Goal: Task Accomplishment & Management: Manage account settings

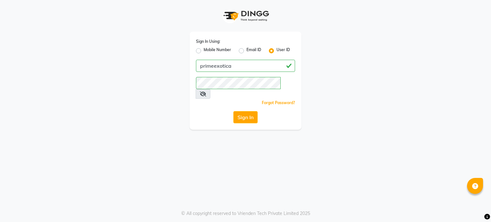
click at [244, 101] on div "Sign In Using: Mobile Number Email ID User ID primeexotica Remember me Forgot P…" at bounding box center [246, 81] width 112 height 98
click at [243, 111] on button "Sign In" at bounding box center [246, 117] width 24 height 12
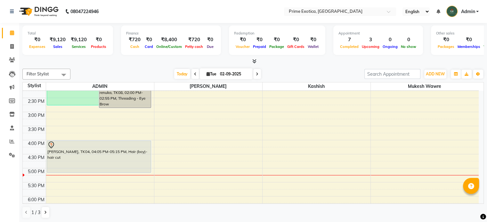
scroll to position [148, 0]
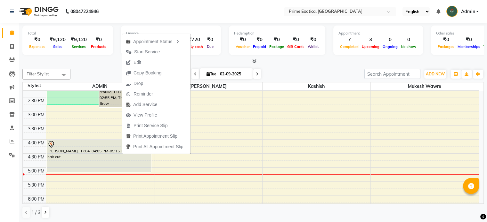
click at [281, 70] on div "Today Tue 02-09-2025" at bounding box center [217, 74] width 287 height 10
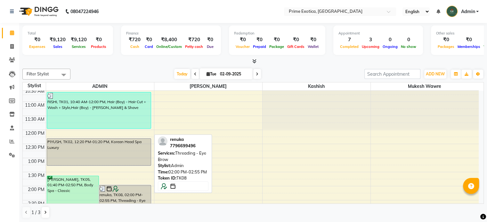
scroll to position [0, 0]
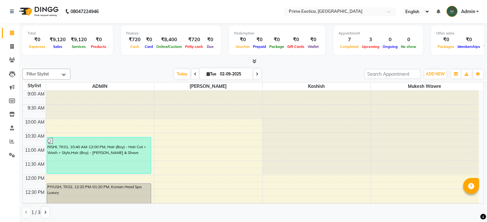
click at [129, 62] on div at bounding box center [252, 61] width 461 height 7
click at [10, 139] on icon at bounding box center [12, 141] width 5 height 5
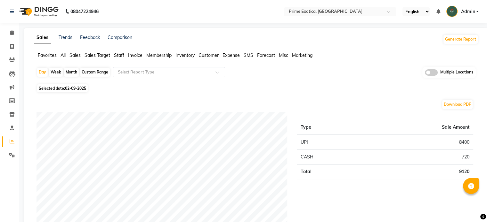
click at [68, 72] on div "Month" at bounding box center [71, 72] width 15 height 9
select select "9"
select select "2025"
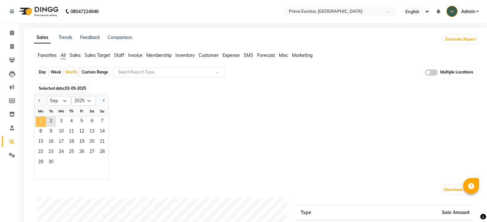
click at [41, 122] on span "1" at bounding box center [41, 122] width 10 height 10
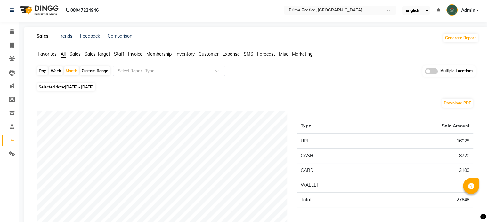
scroll to position [1, 0]
click at [427, 71] on span at bounding box center [431, 71] width 13 height 6
click at [425, 73] on input "checkbox" at bounding box center [425, 73] width 0 height 0
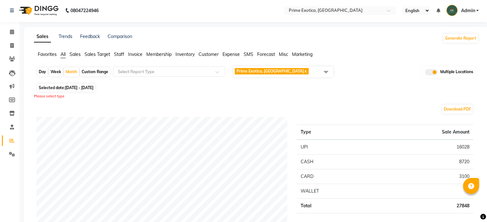
click at [316, 74] on span "Prime Exotica, Dharampeth x" at bounding box center [283, 72] width 100 height 11
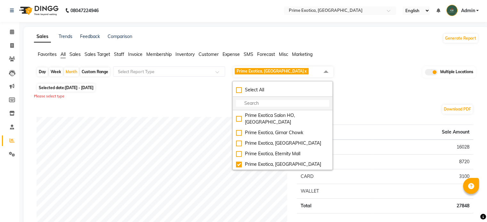
click at [270, 97] on li at bounding box center [282, 103] width 99 height 13
click at [271, 91] on div "Select All" at bounding box center [282, 90] width 93 height 7
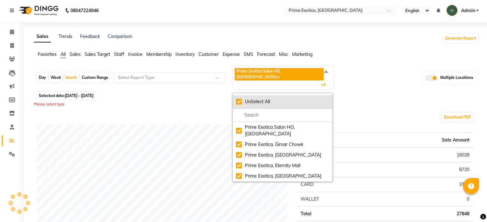
checkbox input "true"
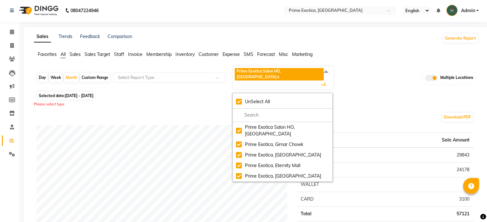
click at [384, 92] on div "Selected date: 01-09-2025 - 30-09-2025" at bounding box center [256, 95] width 441 height 7
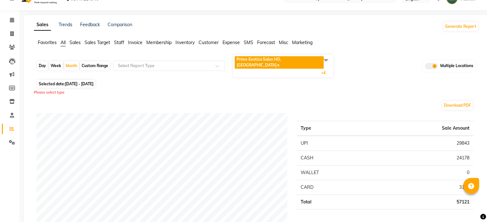
scroll to position [0, 0]
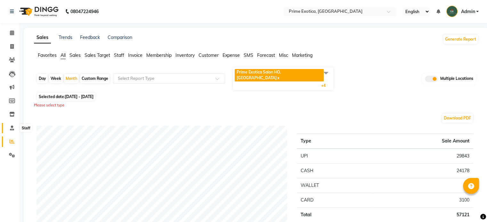
click at [10, 130] on icon at bounding box center [12, 128] width 4 height 5
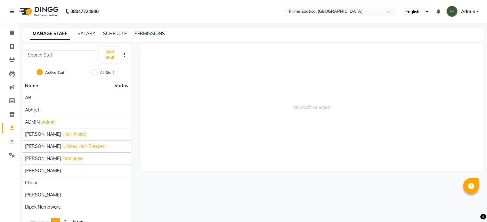
click at [92, 37] on div "SALARY" at bounding box center [86, 33] width 18 height 7
click at [91, 35] on link "SALARY" at bounding box center [86, 34] width 18 height 6
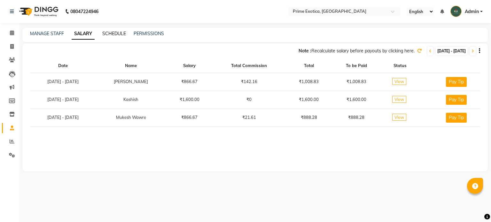
click at [110, 34] on link "SCHEDULE" at bounding box center [114, 34] width 24 height 6
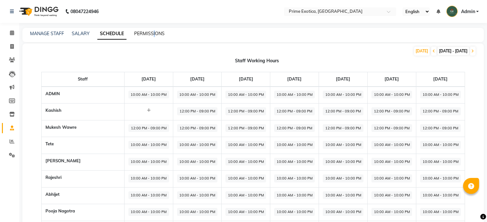
drag, startPoint x: 154, startPoint y: 29, endPoint x: 154, endPoint y: 36, distance: 6.4
click at [154, 36] on div "MANAGE STAFF SALARY SCHEDULE PERMISSIONS" at bounding box center [252, 35] width 461 height 14
click at [154, 36] on link "PERMISSIONS" at bounding box center [149, 34] width 30 height 6
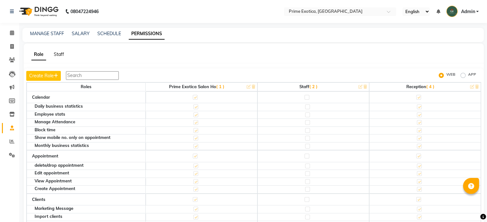
click at [59, 56] on link "Staff" at bounding box center [59, 55] width 10 height 6
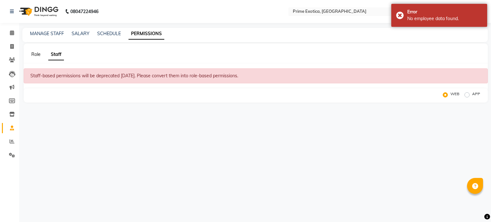
click at [36, 53] on link "Role" at bounding box center [35, 55] width 9 height 6
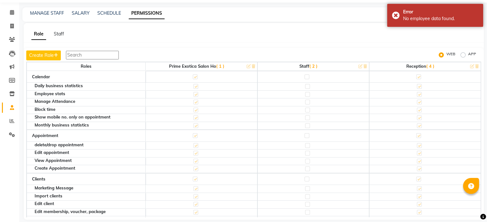
scroll to position [27, 0]
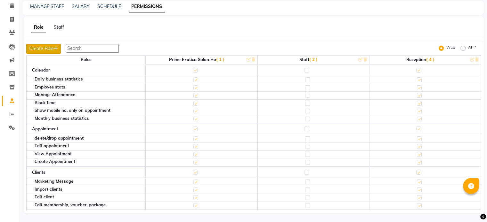
click at [50, 50] on button "Create Role" at bounding box center [43, 49] width 35 height 10
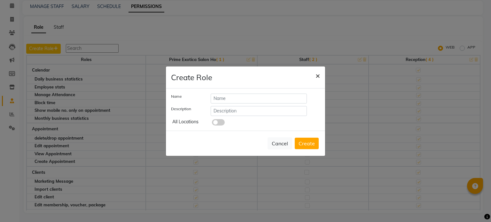
click at [316, 75] on span "×" at bounding box center [318, 76] width 4 height 10
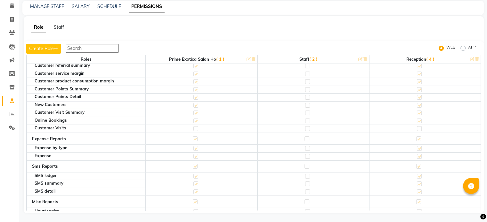
scroll to position [2063, 0]
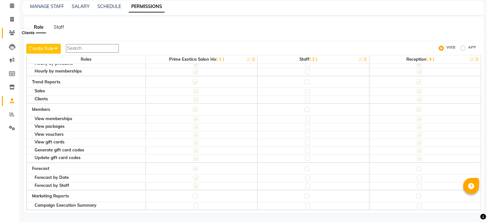
click at [12, 33] on icon at bounding box center [12, 32] width 6 height 5
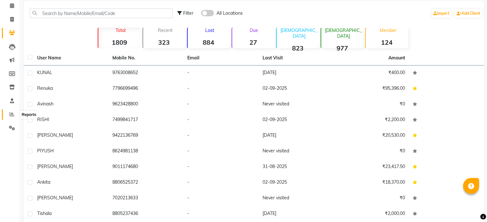
click at [11, 115] on icon at bounding box center [12, 114] width 5 height 5
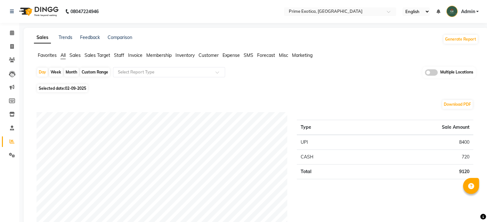
click at [70, 72] on div "Month" at bounding box center [71, 72] width 15 height 9
select select "9"
select select "2025"
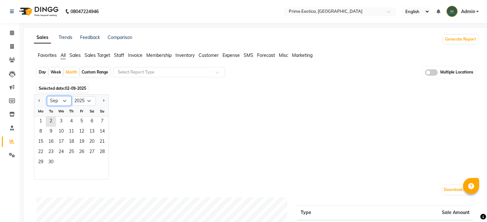
click at [63, 102] on select "Jan Feb Mar Apr May Jun Jul Aug Sep Oct Nov Dec" at bounding box center [59, 101] width 24 height 10
select select "8"
click at [47, 96] on select "Jan Feb Mar Apr May Jun Jul Aug Sep Oct Nov Dec" at bounding box center [59, 101] width 24 height 10
click at [79, 120] on span "1" at bounding box center [81, 122] width 10 height 10
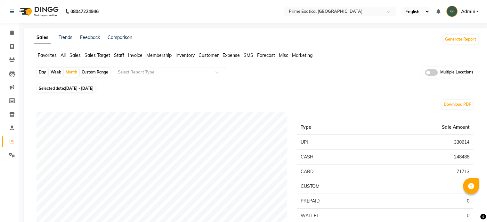
click at [119, 55] on span "Staff" at bounding box center [119, 55] width 10 height 6
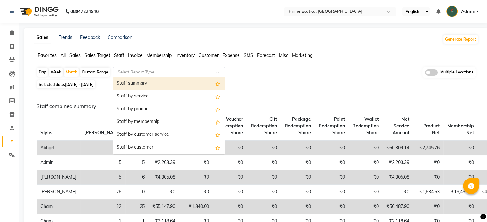
click at [139, 73] on input "text" at bounding box center [162, 72] width 92 height 6
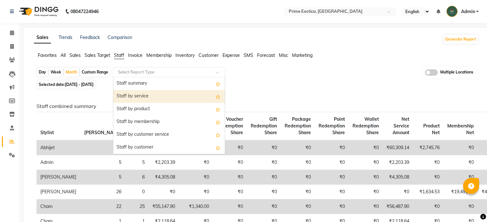
click at [141, 97] on div "Staff by service" at bounding box center [168, 96] width 111 height 13
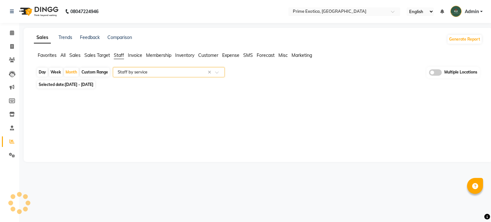
select select "filtered_report"
select select "pdf"
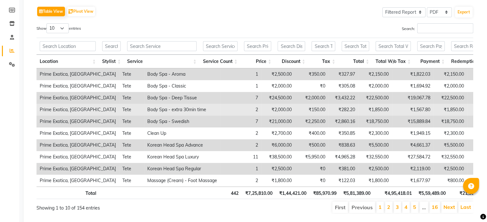
scroll to position [88, 0]
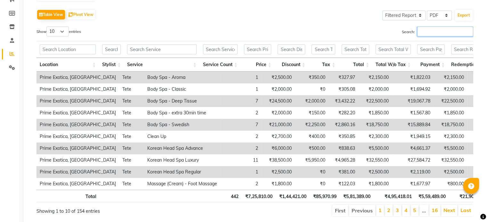
click at [426, 34] on input "Search:" at bounding box center [445, 32] width 56 height 10
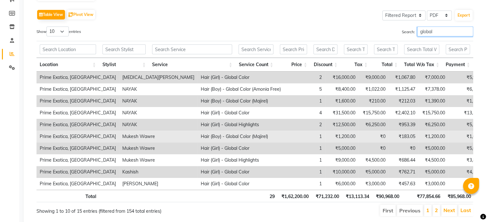
scroll to position [0, 0]
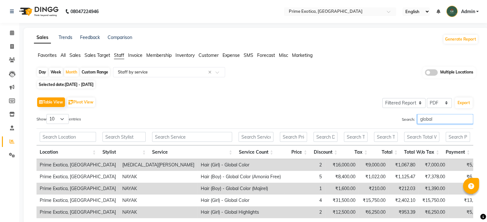
type input "global"
click at [430, 73] on span at bounding box center [431, 72] width 13 height 6
click at [425, 74] on input "checkbox" at bounding box center [425, 74] width 0 height 0
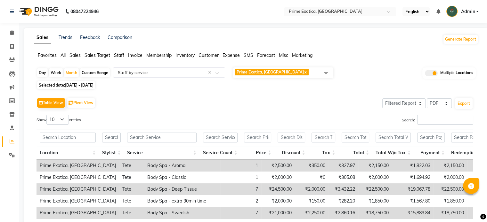
click at [323, 71] on span at bounding box center [325, 73] width 13 height 12
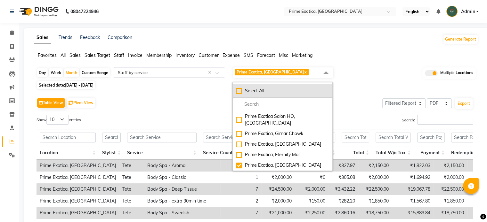
click at [274, 84] on li "Select All" at bounding box center [282, 90] width 99 height 13
checkbox input "true"
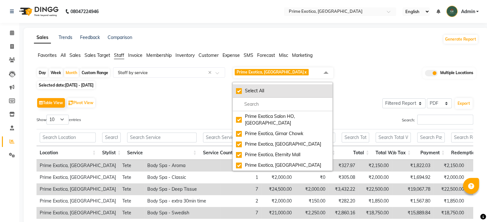
checkbox input "true"
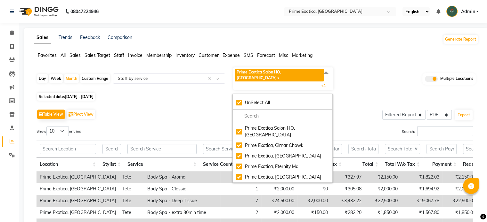
click at [350, 93] on div "Selected date: 01-08-2025 - 31-08-2025" at bounding box center [256, 96] width 441 height 7
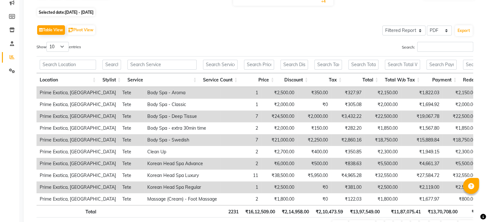
scroll to position [84, 0]
click at [438, 42] on input "Search:" at bounding box center [445, 47] width 56 height 10
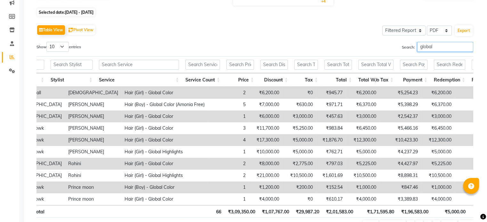
scroll to position [0, 67]
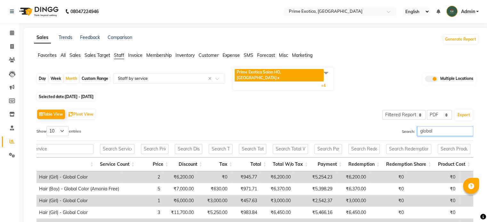
type input "global"
click at [98, 74] on div "Custom Range" at bounding box center [95, 78] width 30 height 9
select select "8"
select select "2025"
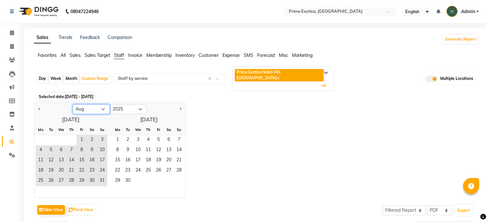
click at [92, 105] on select "Jan Feb Mar Apr May Jun Jul Aug Sep Oct Nov Dec" at bounding box center [91, 110] width 37 height 10
click at [73, 105] on select "Jan Feb Mar Apr May Jun Jul Aug Sep Oct Nov Dec" at bounding box center [91, 110] width 37 height 10
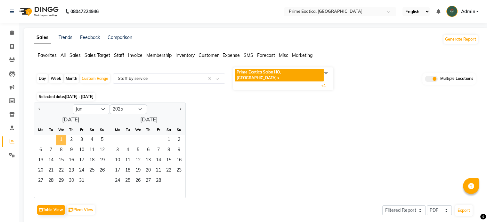
click at [59, 135] on span "1" at bounding box center [61, 140] width 10 height 10
click at [178, 104] on button "Next month" at bounding box center [180, 109] width 5 height 10
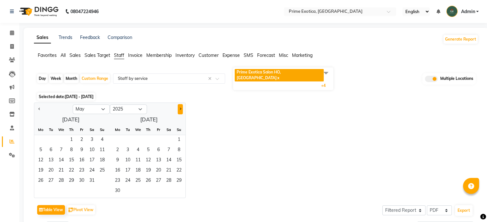
click at [178, 104] on button "Next month" at bounding box center [180, 109] width 5 height 10
select select "8"
click at [102, 176] on span "31" at bounding box center [102, 181] width 10 height 10
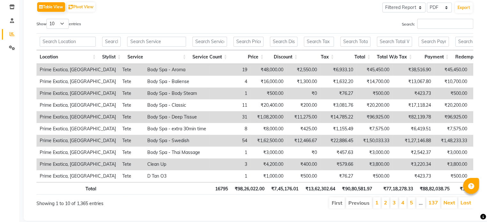
scroll to position [0, 0]
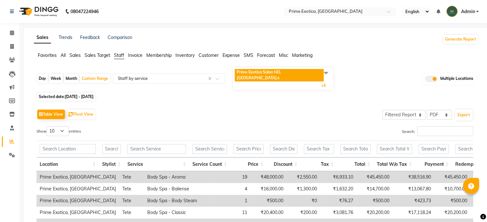
click at [93, 94] on span "01-01-2025 - 31-08-2025" at bounding box center [79, 96] width 28 height 5
select select "2025"
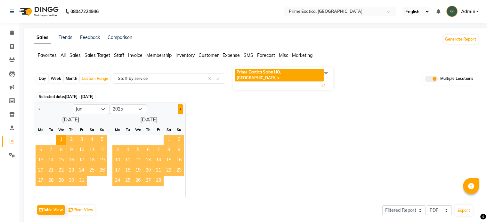
click at [179, 108] on span "Next month" at bounding box center [180, 109] width 2 height 2
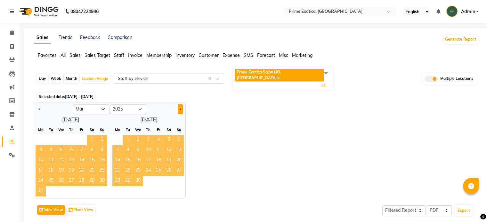
click at [179, 108] on span "Next month" at bounding box center [180, 109] width 2 height 2
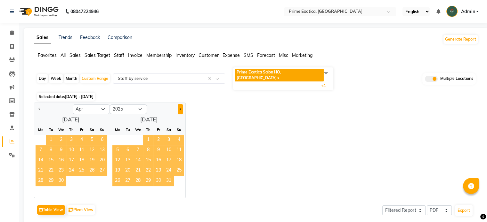
click at [179, 108] on span "Next month" at bounding box center [180, 109] width 2 height 2
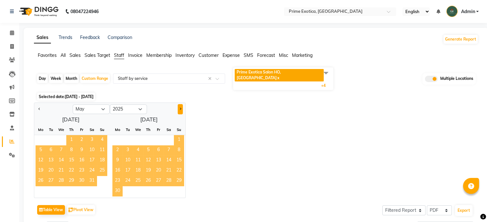
click at [179, 108] on span "Next month" at bounding box center [180, 109] width 2 height 2
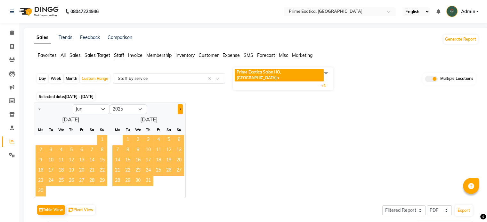
click at [179, 108] on span "Next month" at bounding box center [180, 109] width 2 height 2
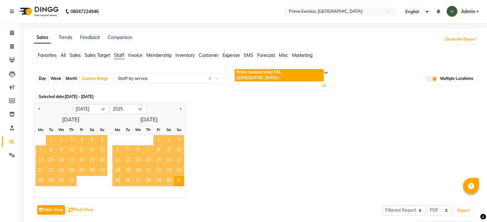
click at [70, 176] on span "31" at bounding box center [71, 181] width 10 height 10
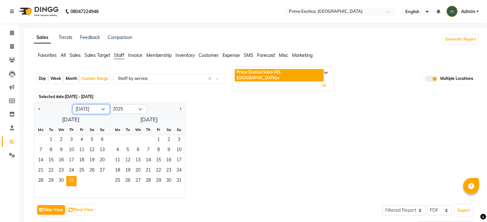
click at [92, 105] on select "Jan Feb Mar Apr May Jun Jul Aug Sep Oct Nov Dec" at bounding box center [91, 110] width 37 height 10
click at [73, 105] on select "Jan Feb Mar Apr May Jun Jul Aug Sep Oct Nov Dec" at bounding box center [91, 110] width 37 height 10
click at [63, 135] on span "1" at bounding box center [61, 140] width 10 height 10
click at [102, 105] on select "Jan Feb Mar Apr May Jun Jul Aug Sep Oct Nov Dec" at bounding box center [91, 110] width 37 height 10
select select "7"
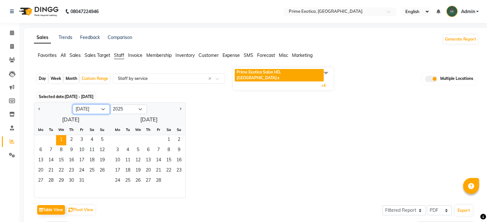
click at [73, 105] on select "Jan Feb Mar Apr May Jun Jul Aug Sep Oct Nov Dec" at bounding box center [91, 110] width 37 height 10
click at [72, 176] on span "31" at bounding box center [71, 181] width 10 height 10
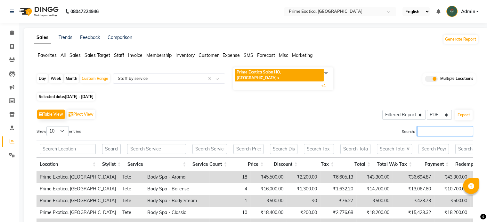
click at [421, 126] on input "Search:" at bounding box center [445, 131] width 56 height 10
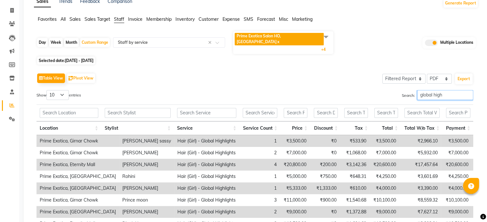
scroll to position [35, 0]
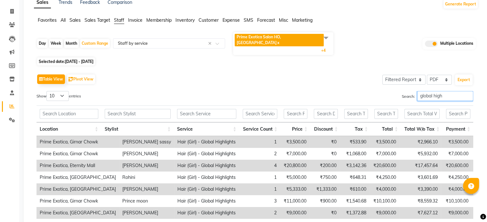
type input "global high"
click at [75, 39] on div "Month" at bounding box center [71, 43] width 15 height 9
select select "2025"
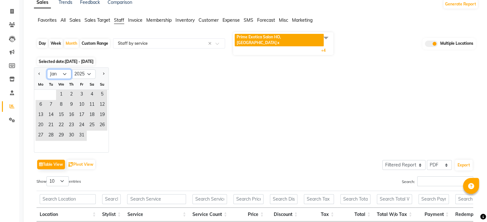
click at [60, 69] on select "Jan Feb Mar Apr May Jun Jul Aug Sep Oct Nov Dec" at bounding box center [59, 74] width 24 height 10
select select "8"
click at [47, 69] on select "Jan Feb Mar Apr May Jun Jul Aug Sep Oct Nov Dec" at bounding box center [59, 74] width 24 height 10
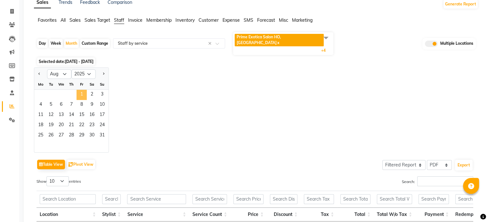
click at [79, 90] on span "1" at bounding box center [81, 95] width 10 height 10
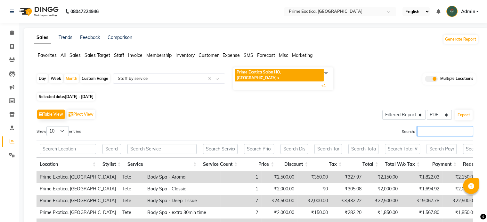
click at [422, 126] on input "Search:" at bounding box center [445, 131] width 56 height 10
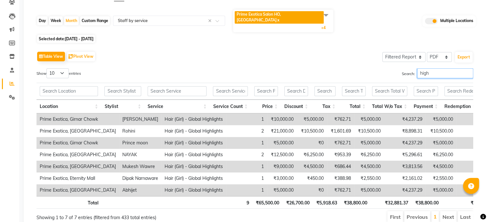
scroll to position [58, 0]
type input "high"
click at [69, 17] on div "Month" at bounding box center [71, 21] width 15 height 9
select select "8"
select select "2025"
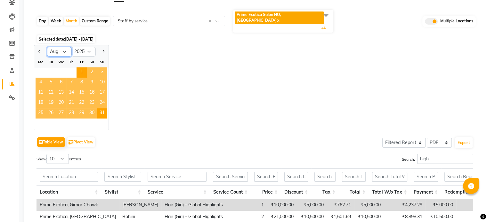
click at [68, 47] on select "Jan Feb Mar Apr May Jun Jul Aug Sep Oct Nov Dec" at bounding box center [59, 52] width 24 height 10
click at [97, 17] on div "Custom Range" at bounding box center [95, 21] width 30 height 9
select select "8"
select select "2025"
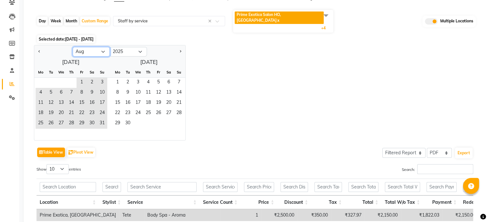
click at [92, 47] on select "Jan Feb Mar Apr May Jun Jul Aug Sep Oct Nov Dec" at bounding box center [91, 52] width 37 height 10
click at [73, 47] on select "Jan Feb Mar Apr May Jun Jul Aug Sep Oct Nov Dec" at bounding box center [91, 52] width 37 height 10
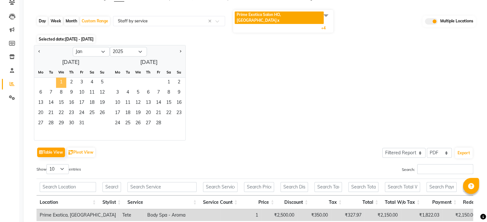
click at [64, 78] on span "1" at bounding box center [61, 83] width 10 height 10
click at [101, 47] on select "Jan Feb Mar Apr May Jun Jul Aug Sep Oct Nov Dec" at bounding box center [91, 52] width 37 height 10
select select "7"
click at [73, 47] on select "Jan Feb Mar Apr May Jun Jul Aug Sep Oct Nov Dec" at bounding box center [91, 52] width 37 height 10
click at [73, 119] on span "31" at bounding box center [71, 124] width 10 height 10
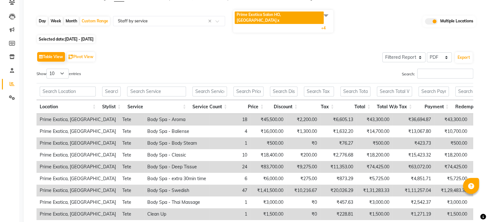
scroll to position [0, 0]
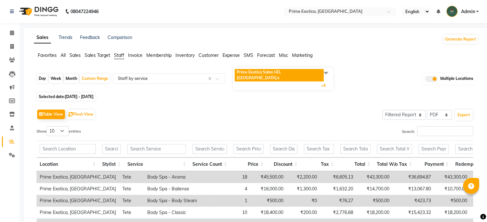
click at [322, 73] on span at bounding box center [325, 73] width 13 height 12
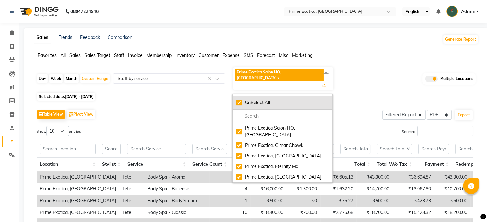
click at [266, 99] on div "UnSelect All" at bounding box center [282, 102] width 93 height 7
checkbox input "false"
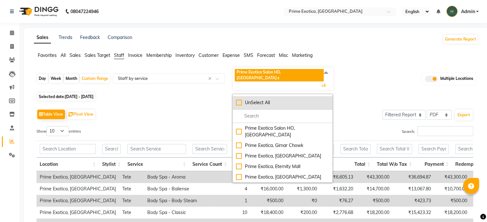
checkbox input "false"
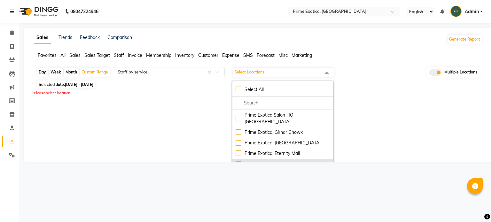
click at [268, 161] on div "Prime Exotica, [GEOGRAPHIC_DATA]" at bounding box center [283, 164] width 94 height 7
checkbox input "true"
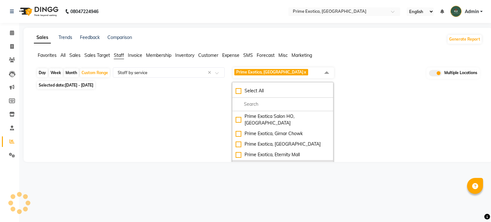
select select "filtered_report"
select select "pdf"
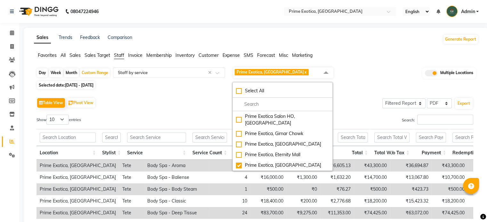
click at [361, 104] on div "Table View Pivot View Select Full Report Filtered Report Select CSV PDF Export" at bounding box center [254, 102] width 436 height 13
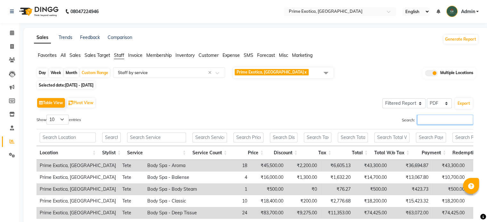
click at [430, 119] on input "Search:" at bounding box center [445, 120] width 56 height 10
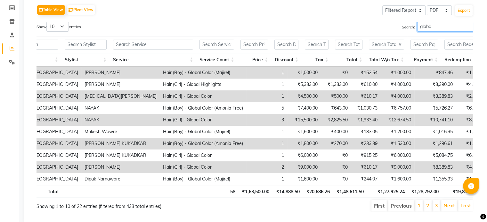
scroll to position [0, 1]
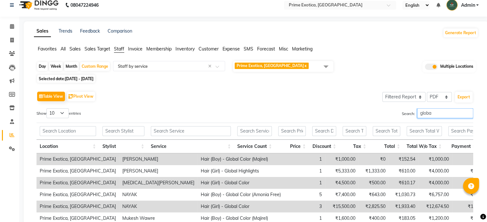
type input "globa"
click at [70, 67] on div "Month" at bounding box center [71, 66] width 15 height 9
select select "2025"
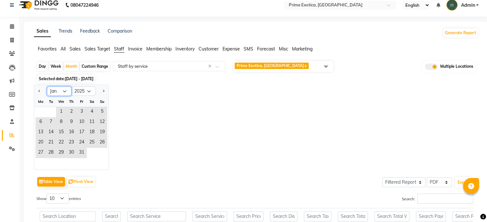
click at [68, 88] on select "Jan Feb Mar Apr May Jun Jul Aug Sep Oct Nov Dec" at bounding box center [59, 92] width 24 height 10
select select "8"
click at [47, 87] on select "Jan Feb Mar Apr May Jun Jul Aug Sep Oct Nov Dec" at bounding box center [59, 92] width 24 height 10
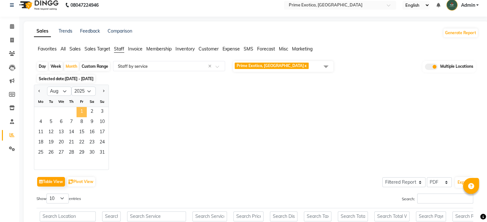
click at [82, 114] on span "1" at bounding box center [81, 112] width 10 height 10
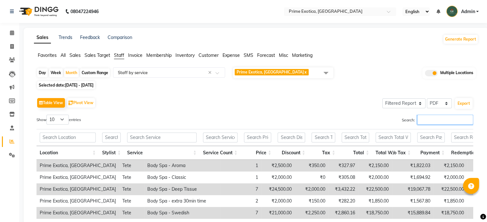
click at [420, 118] on input "Search:" at bounding box center [445, 120] width 56 height 10
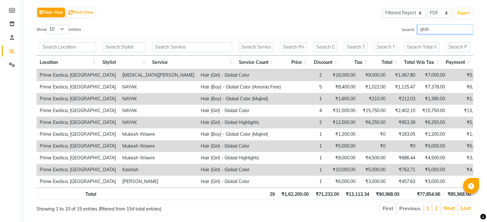
type input "glob"
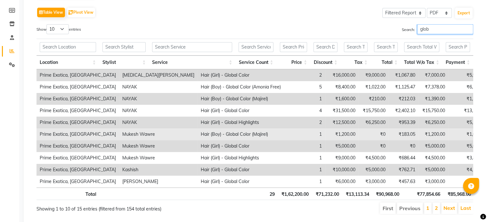
scroll to position [0, 0]
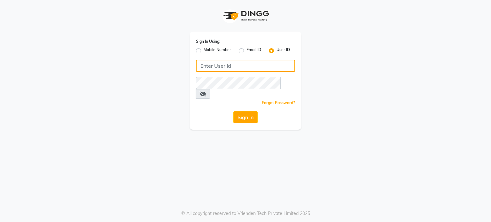
type input "primeexotica"
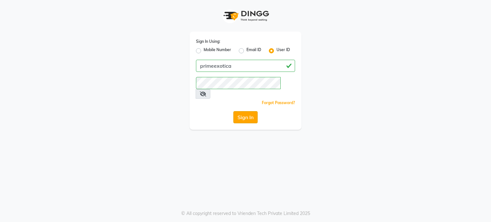
click at [235, 111] on button "Sign In" at bounding box center [246, 117] width 24 height 12
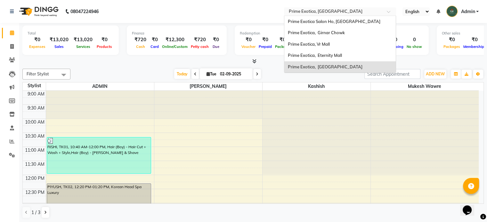
click at [308, 9] on input "text" at bounding box center [333, 12] width 93 height 6
click at [312, 25] on div "Prime Exotica Salon Ho, Nagpur" at bounding box center [339, 22] width 111 height 12
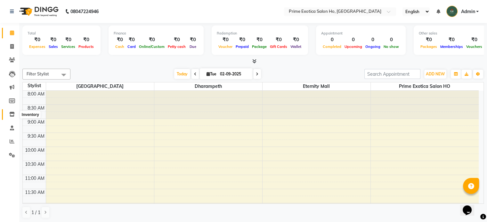
click at [14, 112] on span at bounding box center [11, 114] width 11 height 7
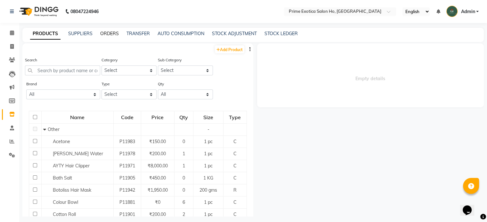
click at [110, 35] on link "ORDERS" at bounding box center [109, 34] width 19 height 6
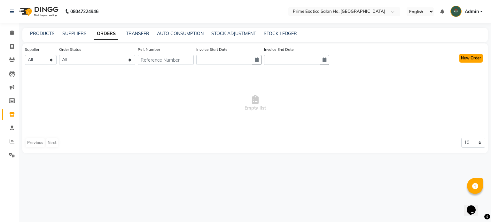
click at [465, 59] on button "New Order" at bounding box center [471, 58] width 23 height 9
select select "true"
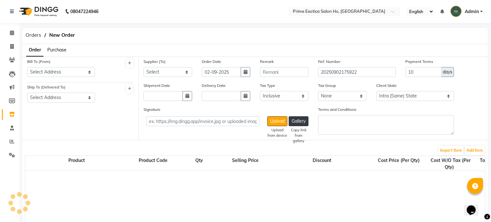
select select "2497"
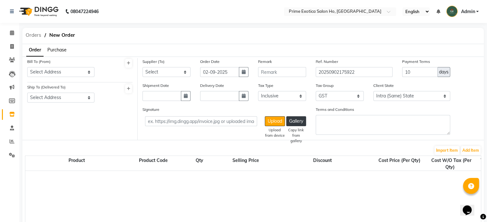
click at [32, 33] on span "Orders" at bounding box center [33, 35] width 22 height 12
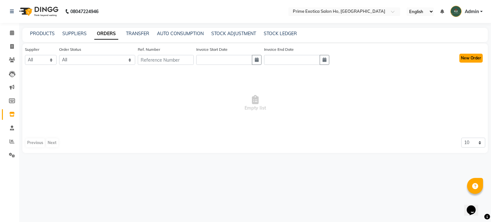
click at [469, 59] on button "New Order" at bounding box center [471, 58] width 23 height 9
select select "true"
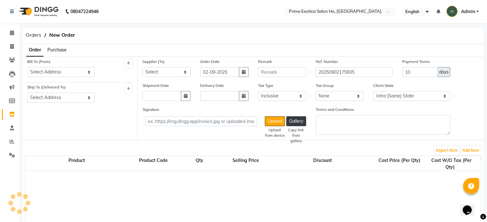
select select "2497"
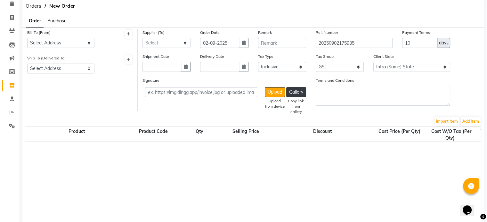
click at [57, 21] on span "Purchase" at bounding box center [56, 21] width 19 height 6
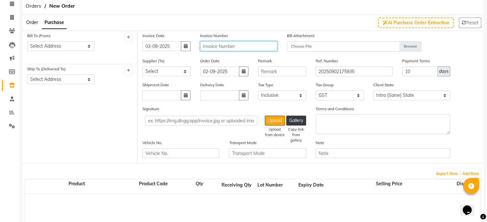
click at [230, 46] on input "text" at bounding box center [238, 46] width 77 height 10
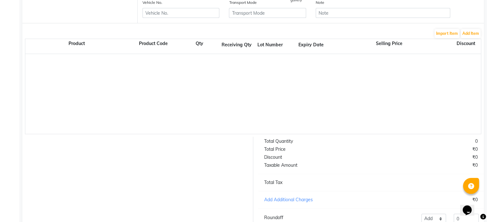
scroll to position [171, 0]
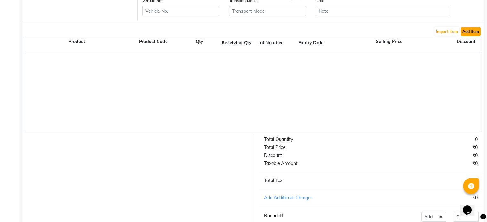
click at [467, 35] on button "Add Item" at bounding box center [470, 31] width 20 height 9
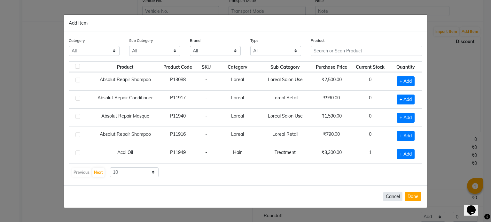
click at [388, 196] on button "Cancel" at bounding box center [393, 196] width 19 height 9
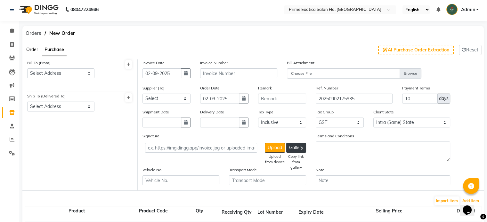
scroll to position [0, 0]
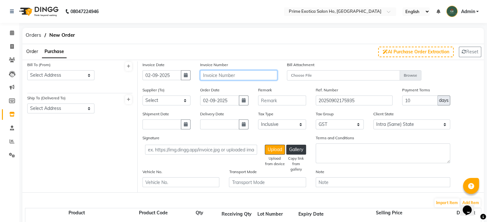
click at [213, 73] on input "text" at bounding box center [238, 75] width 77 height 10
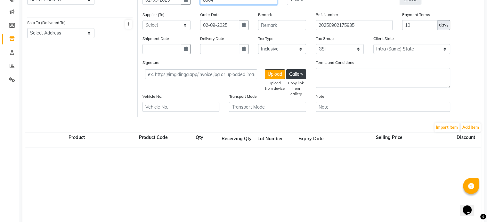
scroll to position [76, 0]
type input "8304"
click at [473, 129] on button "Add Item" at bounding box center [470, 127] width 20 height 9
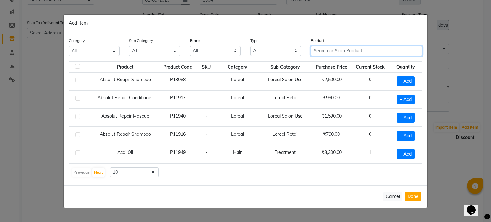
click at [321, 50] on input "text" at bounding box center [367, 51] width 112 height 10
click at [393, 197] on button "Cancel" at bounding box center [393, 196] width 19 height 9
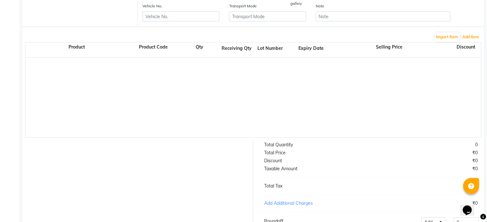
scroll to position [0, 0]
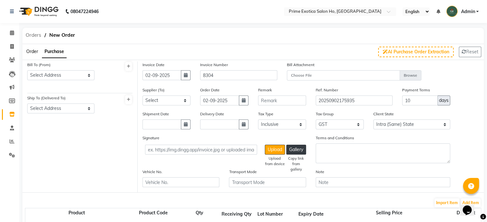
click at [38, 38] on span "Orders" at bounding box center [33, 35] width 22 height 12
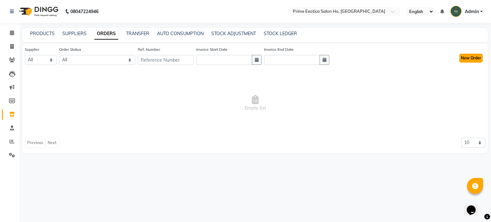
click at [471, 57] on button "New Order" at bounding box center [471, 58] width 23 height 9
select select "true"
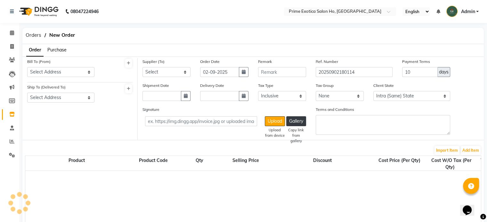
select select "2497"
click at [33, 38] on span "Orders" at bounding box center [33, 35] width 22 height 12
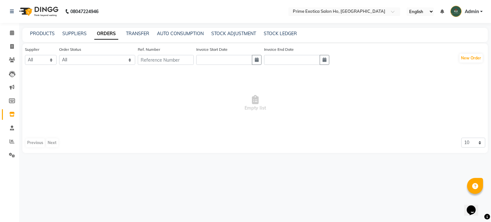
click at [477, 206] on icon "Opens Chat This icon Opens the chat window." at bounding box center [471, 210] width 10 height 10
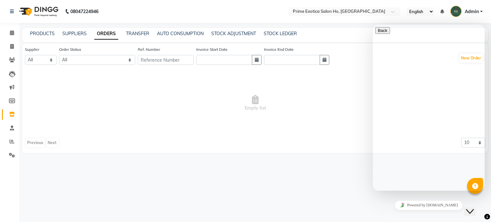
click at [392, 214] on textarea at bounding box center [405, 216] width 58 height 5
type textarea "how to recevie new invoice"
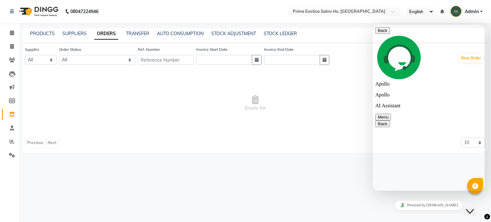
type textarea "and how to add new product in inventory"
click at [391, 114] on button "Menu" at bounding box center [384, 117] width 16 height 7
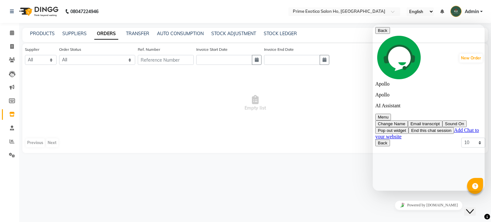
click at [423, 127] on button "End this chat session" at bounding box center [431, 130] width 45 height 7
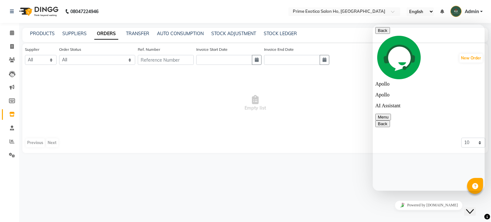
type textarea "i want to add product quantity"
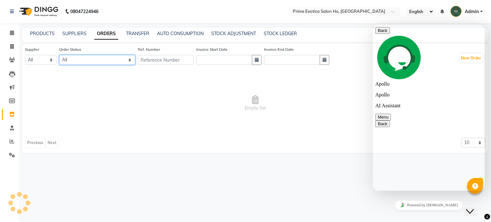
click at [90, 61] on select "All ORDERED PARTIAL-RECEIVED RECEIVED CANCELLED RETURNED" at bounding box center [97, 60] width 76 height 10
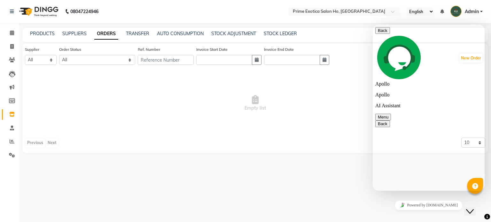
type textarea "how to add invoice number when i recvied order"
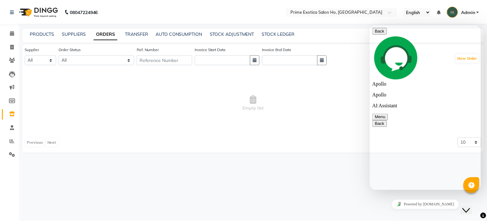
scroll to position [332, 0]
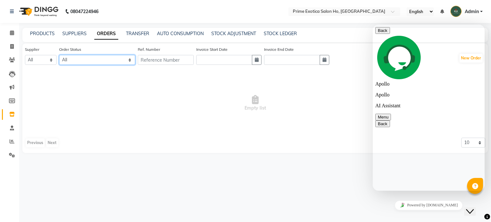
click at [90, 60] on select "All ORDERED PARTIAL-RECEIVED RECEIVED CANCELLED RETURNED" at bounding box center [97, 60] width 76 height 10
select select "received"
click at [60, 55] on select "All ORDERED PARTIAL-RECEIVED RECEIVED CANCELLED RETURNED" at bounding box center [97, 60] width 76 height 10
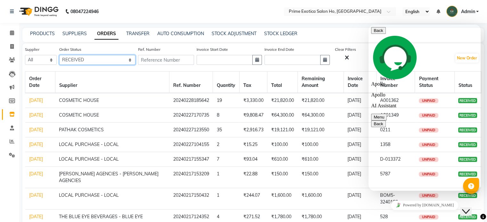
scroll to position [41, 0]
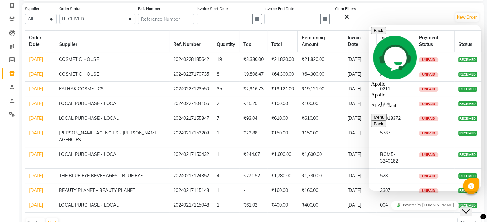
click at [462, 208] on div "Close Chat This icon closes the chat window." at bounding box center [466, 212] width 8 height 8
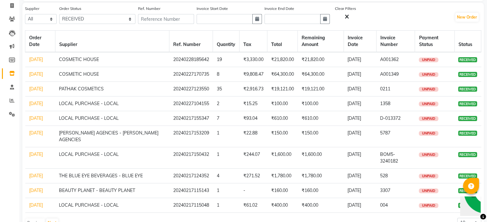
click at [470, 205] on img "Chat widget" at bounding box center [485, 191] width 47 height 47
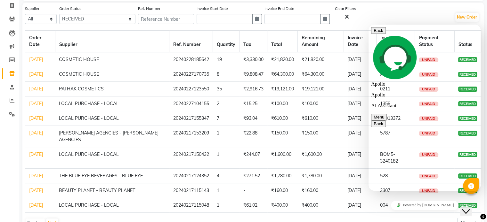
click at [469, 208] on icon "Close Chat This icon closes the chat window." at bounding box center [466, 212] width 8 height 8
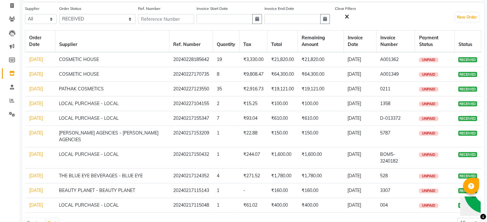
scroll to position [0, 0]
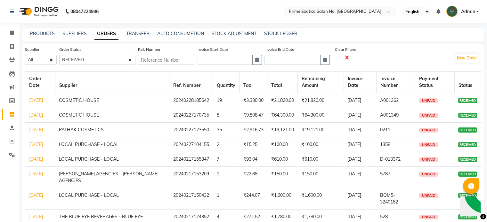
click at [349, 60] on icon at bounding box center [347, 58] width 4 height 6
select select
click at [138, 33] on link "TRANSFER" at bounding box center [137, 34] width 23 height 6
select select "sender"
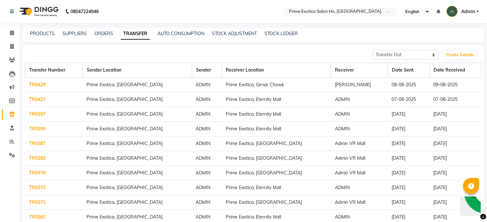
click at [184, 38] on div "PRODUCTS SUPPLIERS ORDERS TRANSFER AUTO CONSUMPTION STOCK ADJUSTMENT STOCK LEDG…" at bounding box center [252, 35] width 461 height 14
click at [182, 35] on link "AUTO CONSUMPTION" at bounding box center [180, 34] width 47 height 6
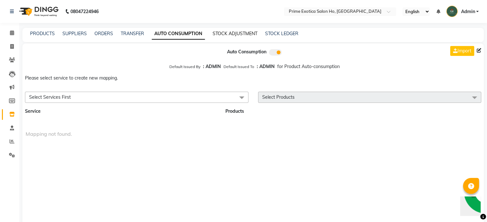
click at [239, 34] on link "STOCK ADJUSTMENT" at bounding box center [234, 34] width 45 height 6
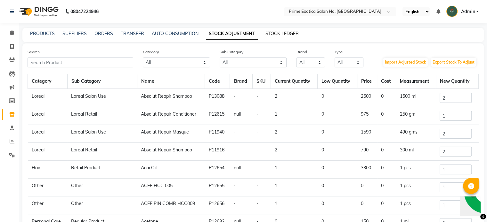
click at [284, 34] on link "STOCK LEDGER" at bounding box center [281, 34] width 33 height 6
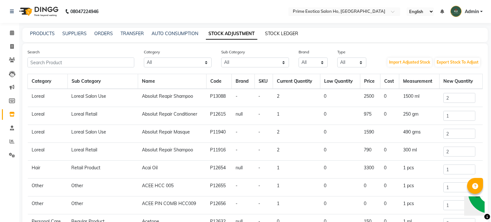
select select "all"
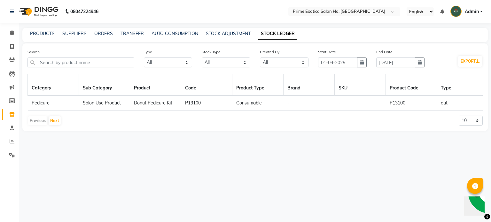
click at [44, 37] on div "PRODUCTS" at bounding box center [42, 33] width 25 height 7
click at [46, 34] on link "PRODUCTS" at bounding box center [42, 34] width 25 height 6
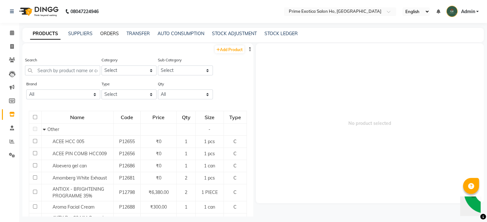
click at [109, 34] on link "ORDERS" at bounding box center [109, 34] width 19 height 6
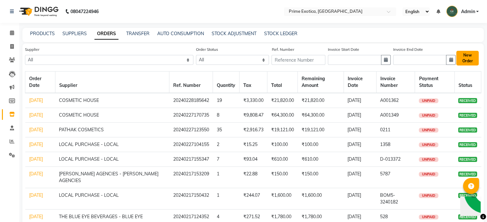
click at [466, 59] on button "New Order" at bounding box center [467, 58] width 22 height 15
select select "true"
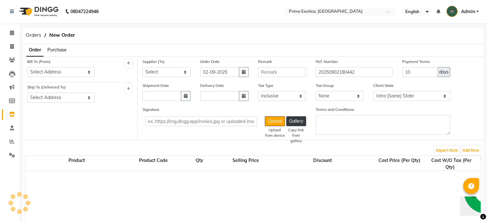
select select "2241"
click at [57, 51] on span "Purchase" at bounding box center [56, 50] width 19 height 6
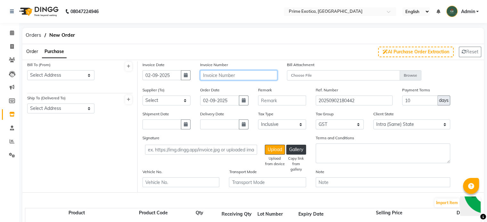
click at [236, 77] on input "text" at bounding box center [238, 75] width 77 height 10
type input "8304"
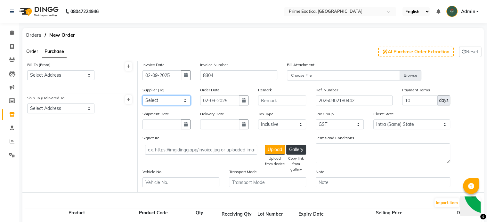
click at [165, 98] on select "Select LOCAL PURCHASE - LOCAL PATHAK COSMETICS NEW DURGA EMPORIUM - DURGA EMPOR…" at bounding box center [166, 101] width 48 height 10
select select "1892"
click at [142, 96] on select "Select LOCAL PURCHASE - LOCAL PATHAK COSMETICS NEW DURGA EMPORIUM - DURGA EMPOR…" at bounding box center [166, 101] width 48 height 10
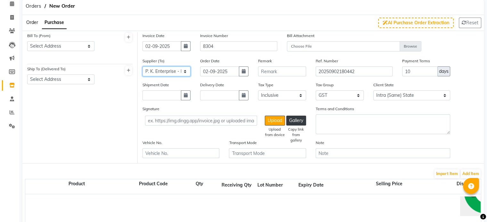
scroll to position [9, 0]
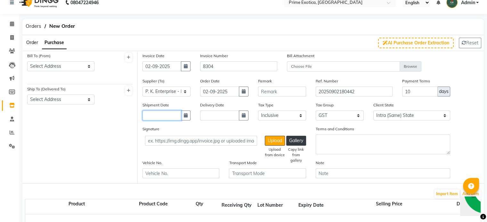
click at [156, 117] on input "text" at bounding box center [161, 116] width 39 height 10
select select "9"
select select "2025"
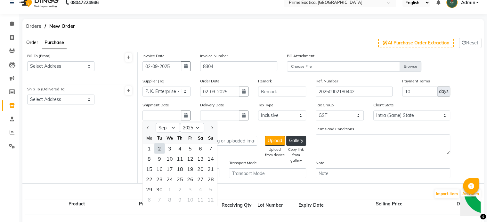
click at [157, 149] on div "2" at bounding box center [159, 149] width 10 height 10
type input "02-09-2025"
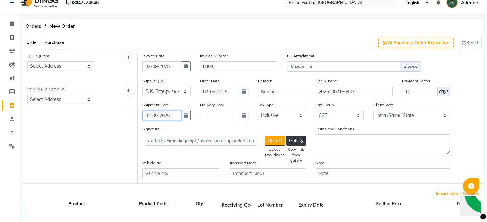
scroll to position [64, 0]
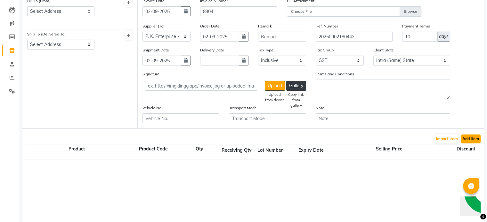
click at [469, 139] on button "Add Item" at bounding box center [470, 139] width 20 height 9
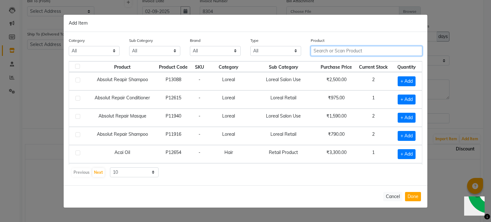
click at [353, 51] on input "text" at bounding box center [367, 51] width 112 height 10
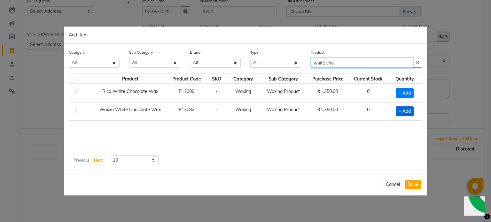
type input "white cho"
click at [400, 112] on span "+ Add" at bounding box center [405, 112] width 18 height 10
checkbox input "true"
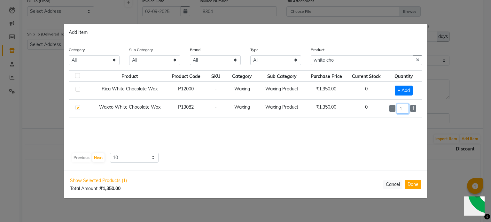
click at [403, 106] on input "1" at bounding box center [403, 109] width 12 height 10
type input "10"
click at [413, 183] on button "Done" at bounding box center [413, 184] width 16 height 9
select select "2241"
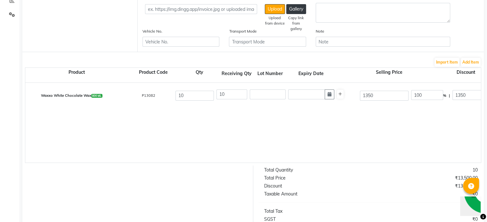
scroll to position [244, 0]
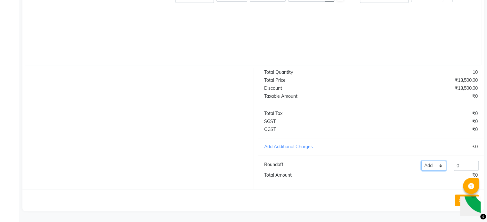
click at [433, 166] on select "Add Reduce" at bounding box center [433, 166] width 25 height 10
click at [456, 199] on button "Create" at bounding box center [466, 201] width 24 height 12
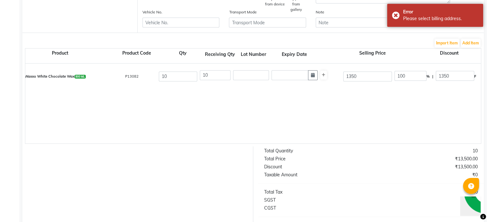
scroll to position [0, 0]
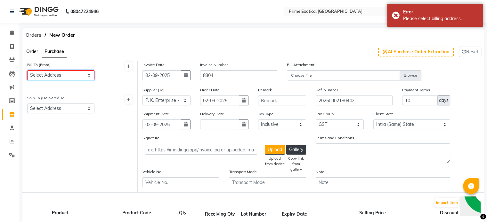
click at [39, 77] on select "Select Address Prime Exotica Luxury Salon, Dharampeth" at bounding box center [60, 75] width 67 height 10
select select "726"
click at [27, 70] on select "Select Address Prime Exotica Luxury Salon, Dharampeth" at bounding box center [60, 75] width 67 height 10
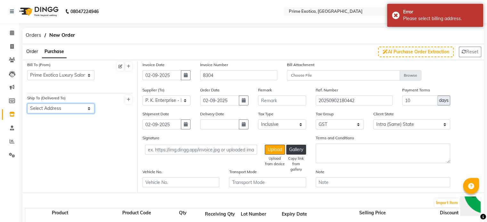
click at [55, 107] on select "Select Address Prime Exotica Luxury Salon, Dharampeth" at bounding box center [60, 109] width 67 height 10
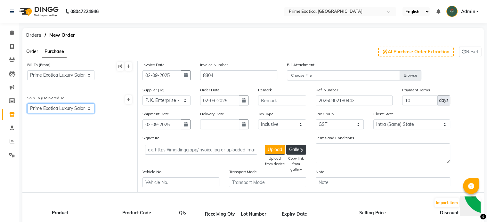
click at [27, 104] on select "Select Address Prime Exotica Luxury Salon, Dharampeth" at bounding box center [60, 109] width 67 height 10
click at [119, 66] on icon at bounding box center [120, 67] width 4 height 4
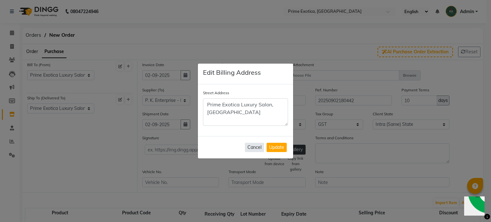
click at [252, 149] on button "Cancel" at bounding box center [254, 147] width 19 height 9
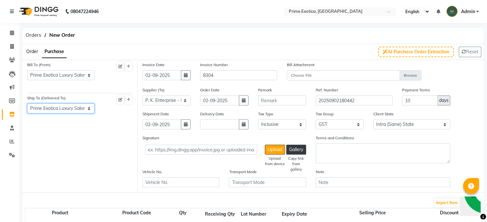
click at [68, 109] on select "Select Address Prime Exotica Luxury Salon, Dharampeth" at bounding box center [60, 109] width 67 height 10
select select "null"
click at [27, 104] on select "Select Address Prime Exotica Luxury Salon, Dharampeth" at bounding box center [60, 109] width 67 height 10
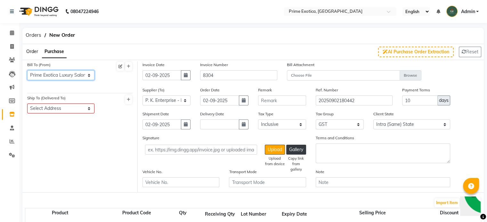
drag, startPoint x: 73, startPoint y: 79, endPoint x: 71, endPoint y: 76, distance: 3.3
click at [71, 76] on select "Select Address Prime Exotica Luxury Salon, Dharampeth" at bounding box center [60, 75] width 67 height 10
select select "null"
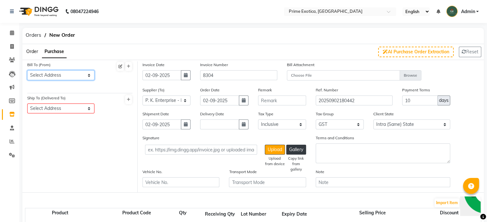
click at [27, 70] on select "Select Address Prime Exotica Luxury Salon, Dharampeth" at bounding box center [60, 75] width 67 height 10
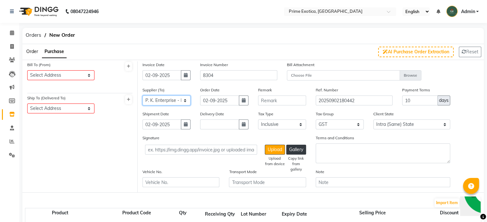
click at [185, 103] on select "Select LOCAL PURCHASE - LOCAL PATHAK COSMETICS NEW DURGA EMPORIUM - DURGA EMPOR…" at bounding box center [166, 101] width 48 height 10
click at [142, 96] on select "Select LOCAL PURCHASE - LOCAL PATHAK COSMETICS NEW DURGA EMPORIUM - DURGA EMPOR…" at bounding box center [166, 101] width 48 height 10
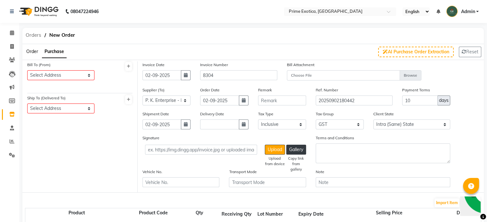
click at [28, 36] on span "Orders" at bounding box center [33, 35] width 22 height 12
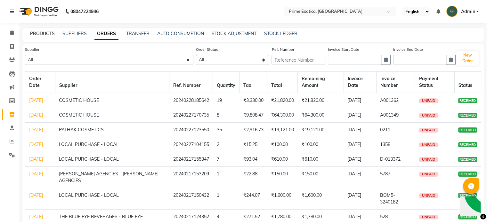
click at [39, 36] on link "PRODUCTS" at bounding box center [42, 34] width 25 height 6
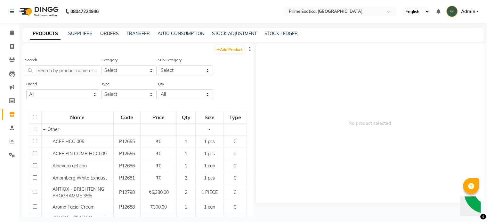
click at [108, 34] on link "ORDERS" at bounding box center [109, 34] width 19 height 6
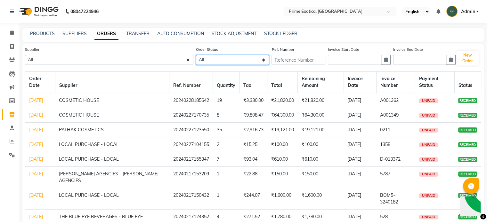
click at [209, 59] on select "All ORDERED PARTIAL-RECEIVED RECEIVED CANCELLED RETURNED" at bounding box center [232, 60] width 73 height 10
click at [196, 55] on select "All ORDERED PARTIAL-RECEIVED RECEIVED CANCELLED RETURNED" at bounding box center [232, 60] width 73 height 10
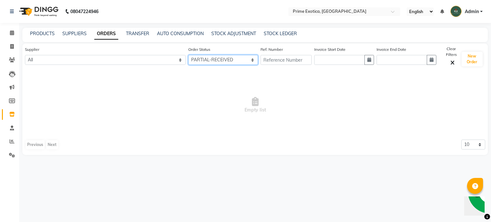
click at [211, 59] on select "All ORDERED PARTIAL-RECEIVED RECEIVED CANCELLED RETURNED" at bounding box center [223, 60] width 70 height 10
click at [188, 55] on select "All ORDERED PARTIAL-RECEIVED RECEIVED CANCELLED RETURNED" at bounding box center [223, 60] width 70 height 10
drag, startPoint x: 193, startPoint y: 61, endPoint x: 175, endPoint y: 98, distance: 40.4
click at [175, 98] on div "Supplier All LOCAL PURCHASE - LOCAL PATHAK COSMETICS NEW DURGA EMPORIUM - DURGA…" at bounding box center [255, 100] width 466 height 112
select select "received"
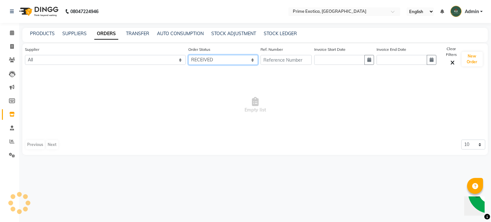
click at [188, 55] on select "All ORDERED PARTIAL-RECEIVED RECEIVED CANCELLED RETURNED" at bounding box center [223, 60] width 70 height 10
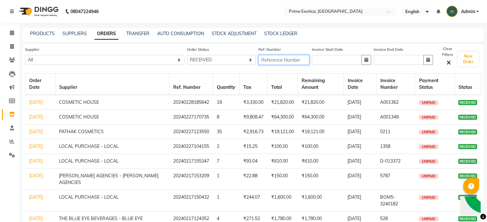
drag, startPoint x: 270, startPoint y: 61, endPoint x: 339, endPoint y: 55, distance: 70.0
click at [339, 55] on div "Supplier All LOCAL PURCHASE - LOCAL PATHAK COSMETICS NEW DURGA EMPORIUM - DURGA…" at bounding box center [241, 59] width 432 height 26
click at [465, 61] on button "New Order" at bounding box center [467, 59] width 21 height 15
select select "true"
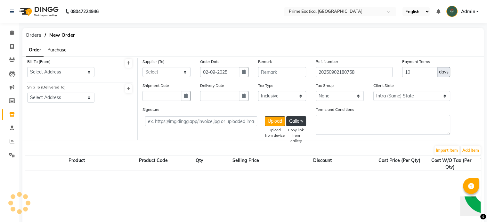
select select "2241"
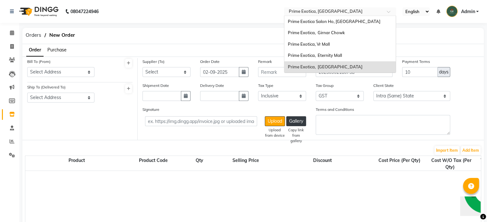
click at [313, 12] on input "text" at bounding box center [333, 12] width 93 height 6
click at [315, 24] on div "Prime Exotica Salon Ho, [GEOGRAPHIC_DATA]" at bounding box center [339, 22] width 111 height 12
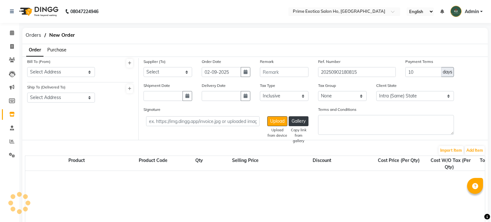
select select "true"
select select "2497"
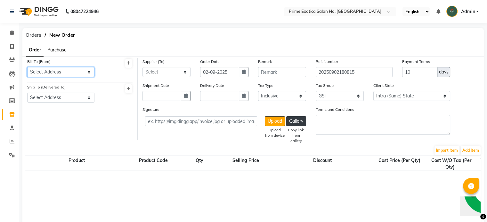
click at [61, 71] on select "Select Address" at bounding box center [60, 72] width 67 height 10
click at [65, 51] on span "Purchase" at bounding box center [56, 50] width 19 height 6
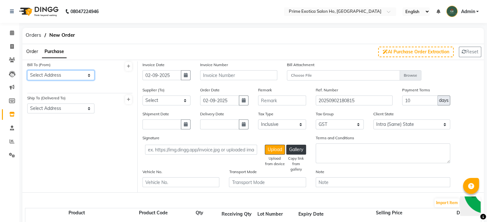
click at [85, 76] on select "Select Address" at bounding box center [60, 75] width 67 height 10
click at [216, 78] on input "text" at bounding box center [238, 75] width 77 height 10
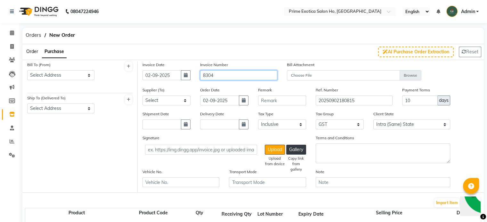
type input "8304"
click at [179, 103] on select "Select" at bounding box center [166, 101] width 48 height 10
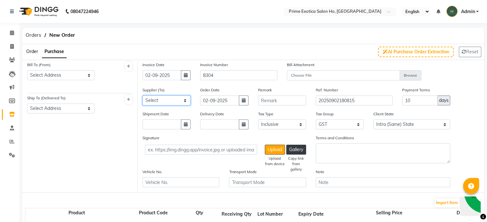
click at [186, 100] on select "Select" at bounding box center [166, 101] width 48 height 10
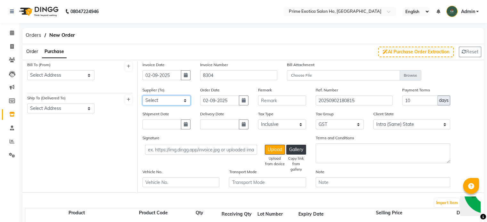
click at [186, 100] on select "Select" at bounding box center [166, 101] width 48 height 10
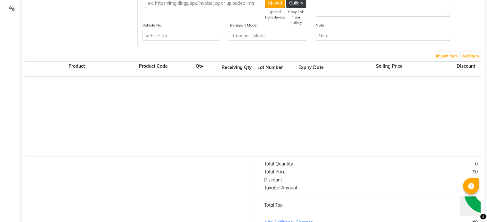
scroll to position [148, 0]
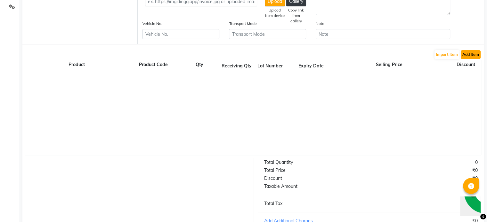
click at [462, 59] on button "Add Item" at bounding box center [470, 54] width 20 height 9
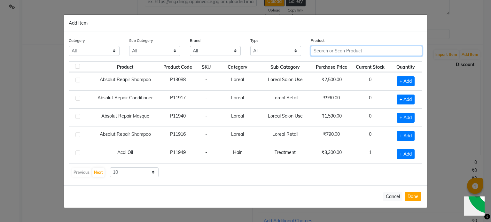
click at [321, 47] on input "text" at bounding box center [367, 51] width 112 height 10
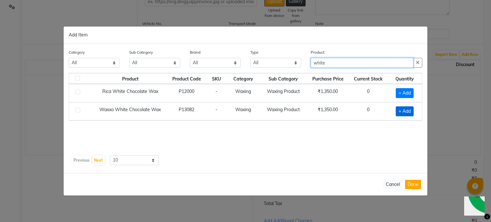
type input "white"
click at [411, 112] on span "+ Add" at bounding box center [405, 112] width 18 height 10
checkbox input "true"
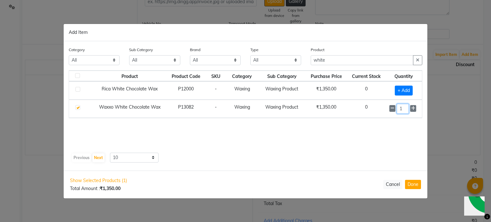
click at [406, 108] on input "1" at bounding box center [403, 109] width 12 height 10
type input "10"
click at [411, 183] on button "Done" at bounding box center [413, 184] width 16 height 9
select select "2497"
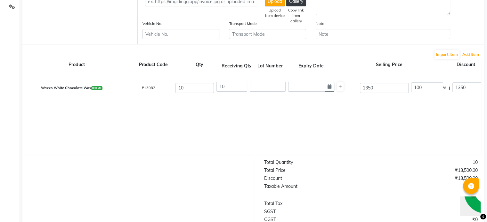
scroll to position [244, 0]
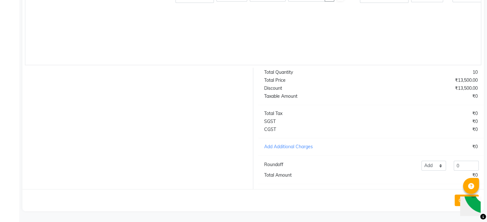
click at [455, 198] on button "Create" at bounding box center [466, 201] width 24 height 12
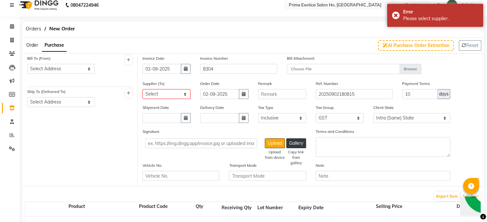
scroll to position [0, 0]
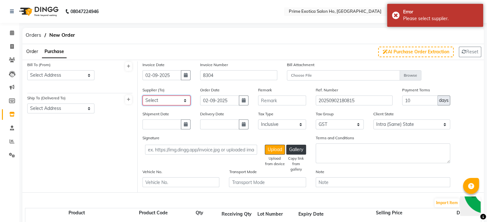
click at [183, 100] on select "Select" at bounding box center [166, 101] width 48 height 10
click at [36, 34] on span "Orders" at bounding box center [33, 35] width 22 height 12
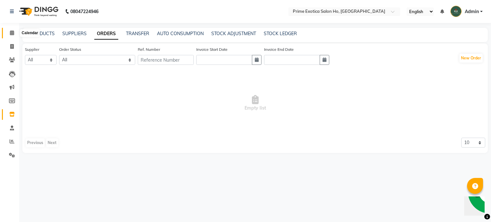
click at [17, 33] on span at bounding box center [11, 32] width 11 height 7
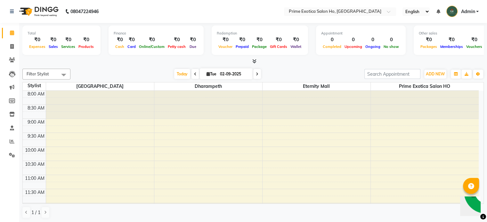
click at [474, 202] on img "Chat widget" at bounding box center [485, 191] width 47 height 47
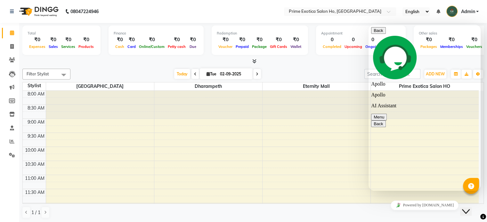
scroll to position [386, 0]
click at [386, 114] on button "Menu" at bounding box center [379, 117] width 16 height 7
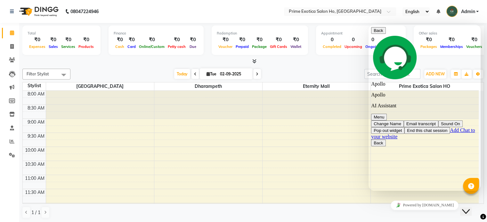
click at [428, 127] on button "End this chat session" at bounding box center [426, 130] width 45 height 7
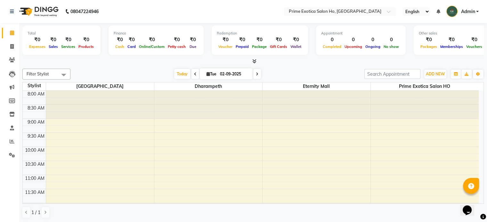
click at [467, 186] on div at bounding box center [471, 186] width 16 height 16
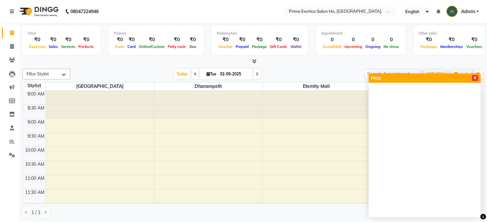
drag, startPoint x: 473, startPoint y: 74, endPoint x: 473, endPoint y: 77, distance: 3.5
click at [473, 77] on div "Help" at bounding box center [424, 78] width 112 height 9
click at [473, 77] on icon at bounding box center [475, 78] width 4 height 4
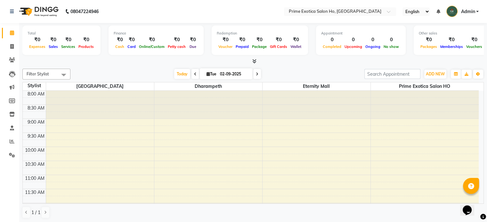
click at [470, 184] on icon at bounding box center [471, 187] width 6 height 6
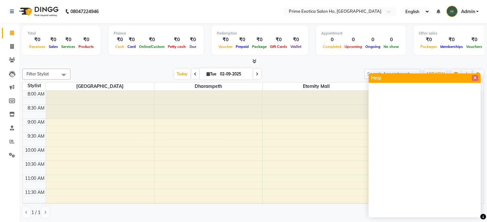
scroll to position [0, 0]
click at [10, 99] on icon at bounding box center [12, 101] width 6 height 5
select select
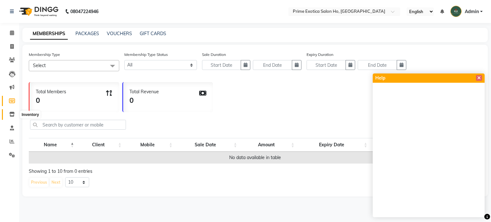
click at [9, 112] on icon at bounding box center [11, 114] width 5 height 5
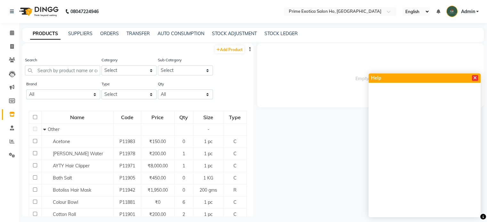
click at [476, 79] on icon at bounding box center [475, 78] width 4 height 4
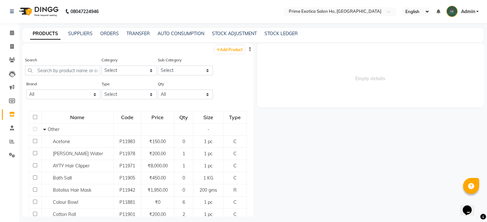
click at [466, 206] on icon "Chat widget" at bounding box center [466, 211] width 9 height 10
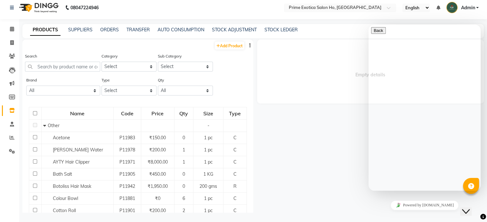
scroll to position [29, 0]
drag, startPoint x: 442, startPoint y: 183, endPoint x: 451, endPoint y: 183, distance: 8.6
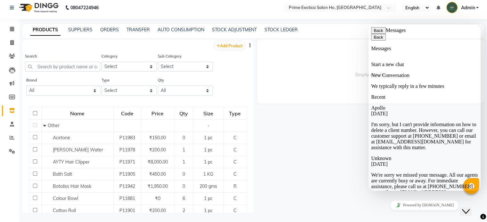
scroll to position [57, 0]
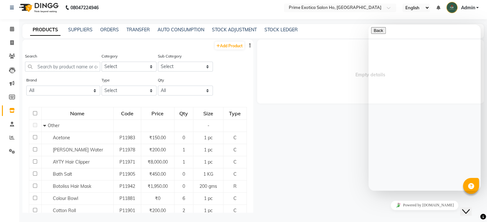
click at [401, 214] on textarea at bounding box center [400, 216] width 58 height 5
type textarea "can i know how to add new invoice product quantity"
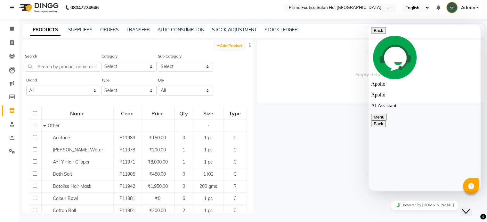
scroll to position [149, 0]
type textarea "no not this in inventory section i have new invoice and want to add this in sys…"
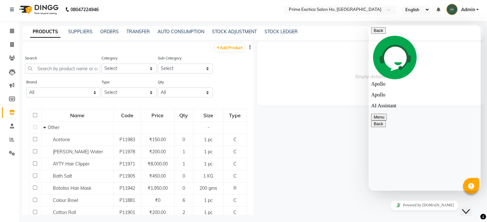
scroll to position [4, 0]
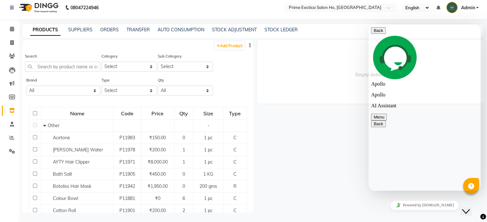
click at [316, 126] on div "Empty details" at bounding box center [368, 126] width 231 height 173
click at [380, 34] on button "Back" at bounding box center [378, 30] width 15 height 7
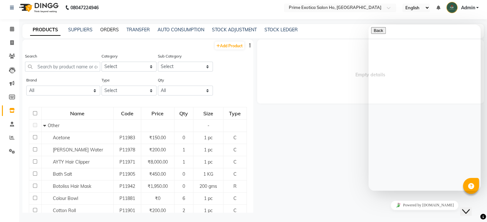
click at [112, 29] on link "ORDERS" at bounding box center [109, 30] width 19 height 6
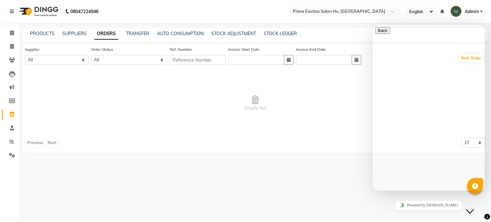
click at [468, 208] on div "Close Chat This icon closes the chat window." at bounding box center [470, 212] width 8 height 8
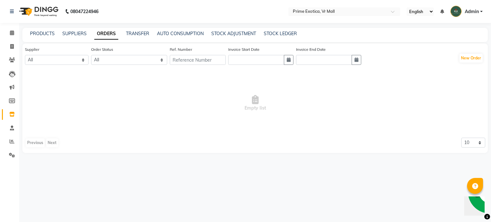
click at [473, 65] on div "Supplier All prime exotica H O Order Status All ORDERED PARTIAL-RECEIVED RECEIV…" at bounding box center [255, 58] width 461 height 24
click at [471, 58] on button "New Order" at bounding box center [471, 58] width 23 height 9
select select "true"
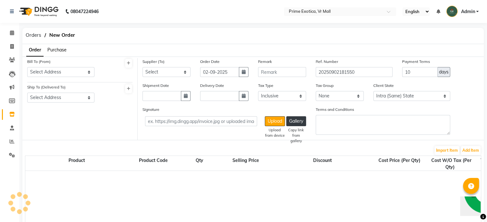
select select "2632"
click at [59, 52] on span "Purchase" at bounding box center [56, 50] width 19 height 6
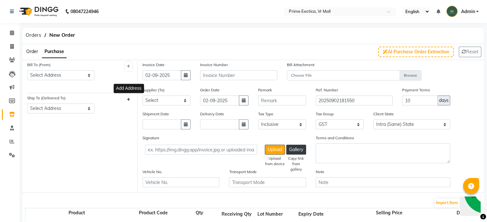
click at [129, 98] on icon at bounding box center [129, 100] width 4 height 4
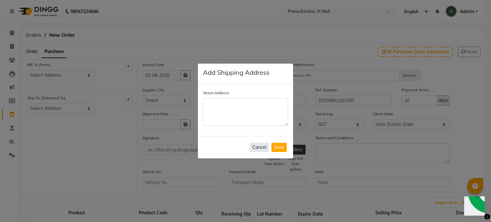
click at [255, 149] on button "Cancel" at bounding box center [259, 147] width 19 height 9
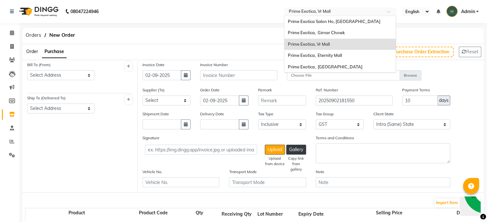
click at [330, 8] on div "× Prime Exotica, Vr Mall" at bounding box center [309, 11] width 42 height 6
click at [325, 22] on span "Prime Exotica Salon Ho, [GEOGRAPHIC_DATA]" at bounding box center [333, 21] width 92 height 5
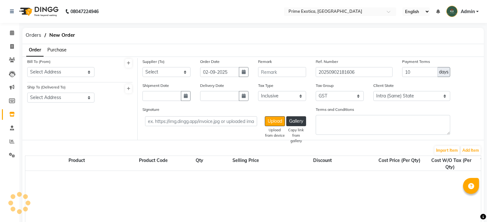
select select "true"
select select "2241"
click at [31, 38] on span "Orders" at bounding box center [33, 35] width 22 height 12
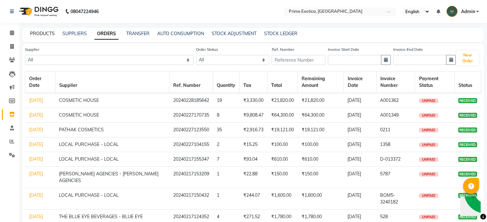
click at [40, 34] on link "PRODUCTS" at bounding box center [42, 34] width 25 height 6
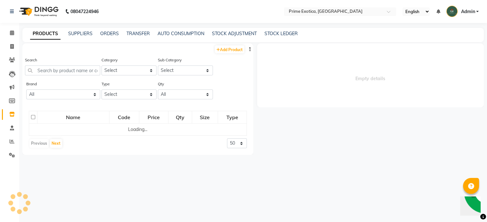
select select
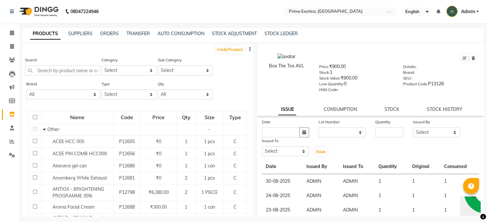
click at [313, 16] on nav "08047224946 Select Location × Prime Exotica, Dharampeth English ENGLISH Español…" at bounding box center [243, 11] width 487 height 23
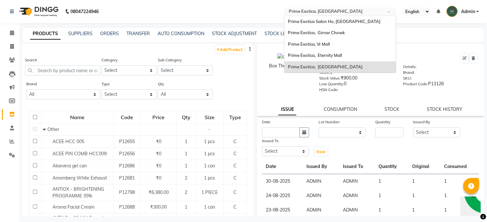
click at [312, 12] on input "text" at bounding box center [333, 12] width 93 height 6
click at [309, 22] on span "Prime Exotica Salon Ho, [GEOGRAPHIC_DATA]" at bounding box center [333, 21] width 92 height 5
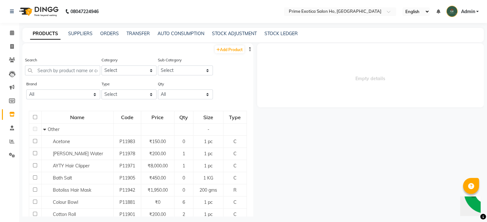
drag, startPoint x: 54, startPoint y: 65, endPoint x: 52, endPoint y: 69, distance: 4.8
click at [52, 69] on div "Search" at bounding box center [62, 66] width 75 height 19
click at [52, 69] on input "text" at bounding box center [62, 71] width 75 height 10
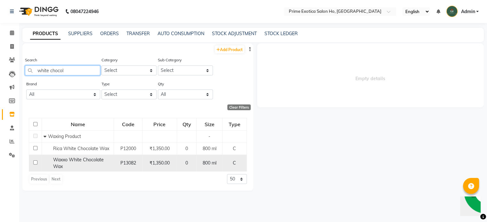
type input "white chocol"
click at [35, 163] on input "checkbox" at bounding box center [35, 163] width 4 height 4
checkbox input "true"
select select
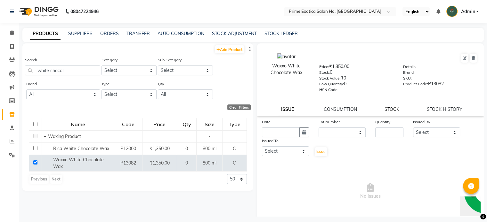
click at [389, 112] on link "STOCK" at bounding box center [391, 110] width 15 height 6
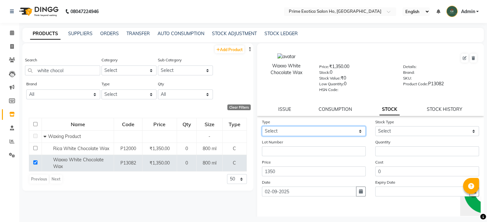
click at [311, 133] on select "Select In Out" at bounding box center [314, 131] width 104 height 10
select select "in"
click at [262, 129] on select "Select In Out" at bounding box center [314, 131] width 104 height 10
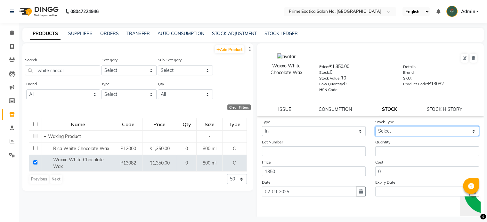
click at [386, 134] on select "Select New Stock Adjustment Return Other" at bounding box center [427, 131] width 104 height 10
select select "new stock"
click at [375, 129] on select "Select New Stock Adjustment Return Other" at bounding box center [427, 131] width 104 height 10
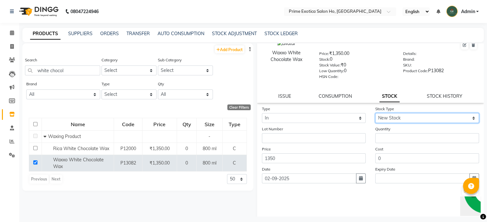
scroll to position [11, 0]
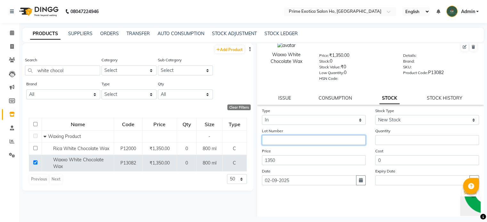
click at [276, 143] on input "text" at bounding box center [314, 140] width 104 height 10
type input "8304"
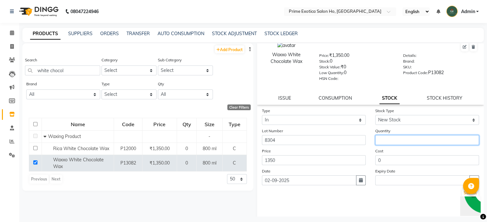
click at [394, 145] on input "number" at bounding box center [427, 140] width 104 height 10
type input "10"
click at [462, 189] on button "Submit" at bounding box center [470, 193] width 16 height 9
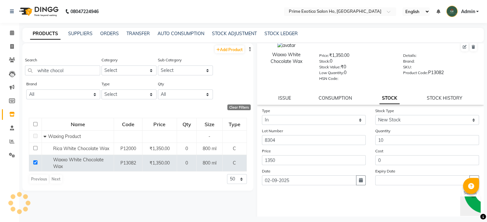
scroll to position [0, 0]
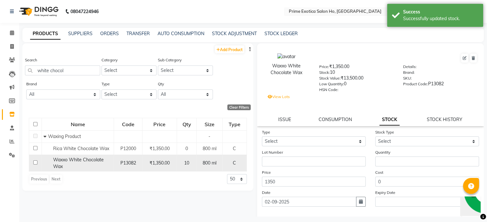
click at [35, 163] on input "checkbox" at bounding box center [35, 163] width 4 height 4
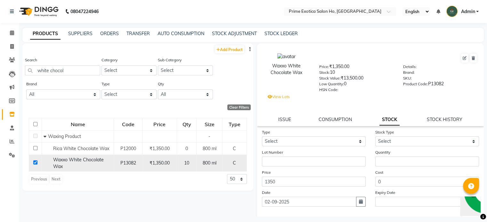
click at [35, 163] on input "checkbox" at bounding box center [35, 163] width 4 height 4
checkbox input "false"
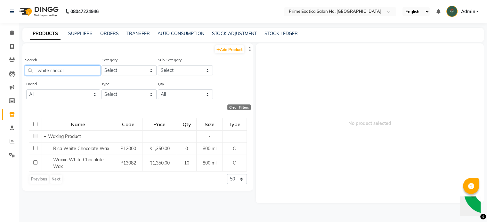
click at [68, 72] on input "white chocol" at bounding box center [62, 71] width 75 height 10
type input "w"
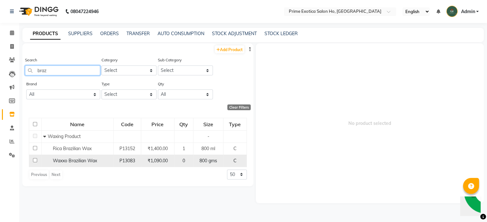
type input "braz"
click at [34, 160] on input "checkbox" at bounding box center [35, 160] width 4 height 4
checkbox input "true"
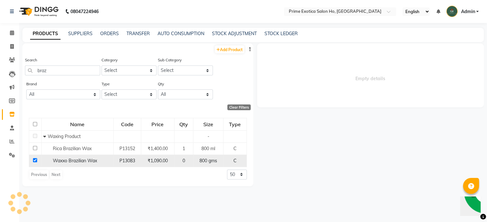
select select
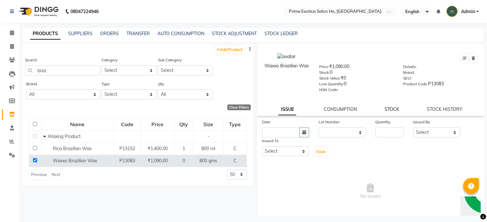
click at [391, 112] on link "STOCK" at bounding box center [391, 110] width 15 height 6
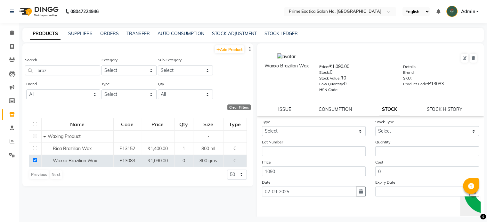
scroll to position [31, 0]
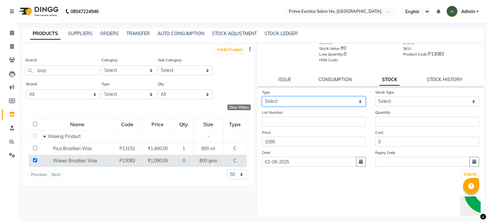
click at [312, 105] on select "Select In Out" at bounding box center [314, 102] width 104 height 10
select select "in"
click at [262, 97] on select "Select In Out" at bounding box center [314, 102] width 104 height 10
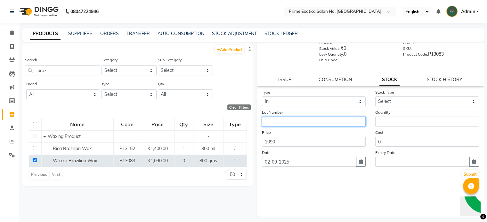
click at [302, 126] on input "text" at bounding box center [314, 122] width 104 height 10
type input "8304"
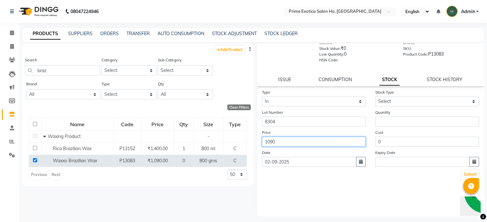
click at [279, 141] on input "1090" at bounding box center [314, 142] width 104 height 10
type input "1350"
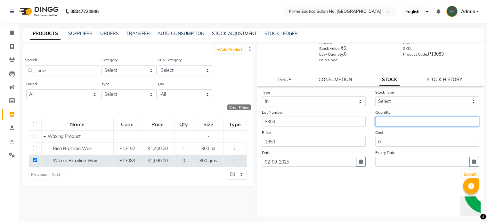
click at [383, 124] on input "number" at bounding box center [427, 122] width 104 height 10
type input "6"
click at [462, 176] on button "Submit" at bounding box center [470, 174] width 16 height 9
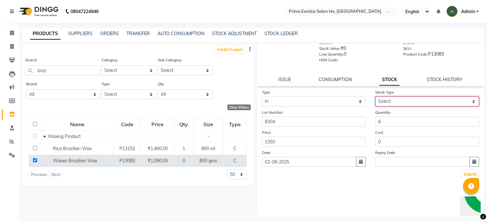
click at [388, 100] on select "Select New Stock Adjustment Return Other" at bounding box center [427, 102] width 104 height 10
select select "new stock"
click at [375, 97] on select "Select New Stock Adjustment Return Other" at bounding box center [427, 102] width 104 height 10
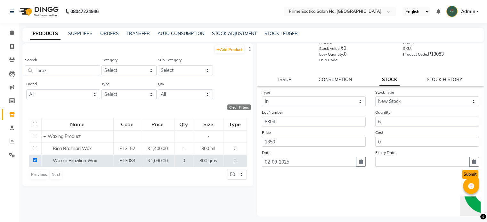
click at [462, 177] on button "Submit" at bounding box center [470, 174] width 16 height 9
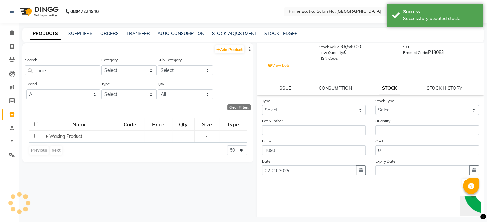
scroll to position [0, 0]
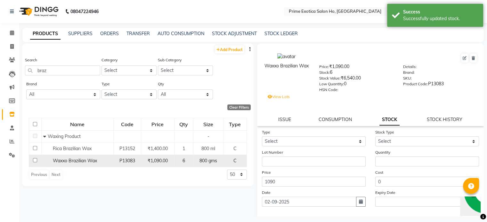
click at [35, 161] on input "checkbox" at bounding box center [35, 160] width 4 height 4
checkbox input "true"
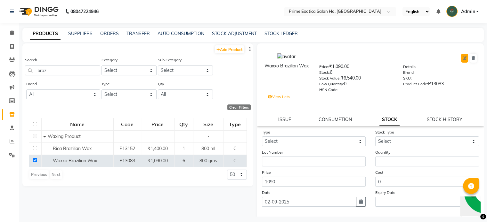
click at [462, 59] on icon at bounding box center [464, 58] width 4 height 4
select select "C"
select select "803705650"
select select "true"
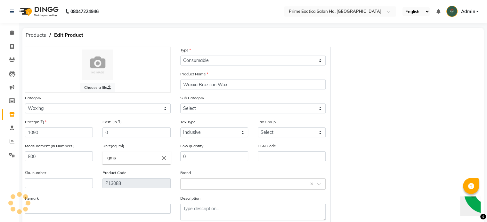
select select "8037056501"
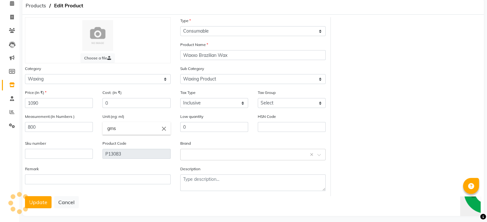
scroll to position [29, 0]
click at [39, 103] on input "1090" at bounding box center [59, 103] width 68 height 10
type input "1350"
click at [163, 131] on icon "close" at bounding box center [163, 128] width 7 height 7
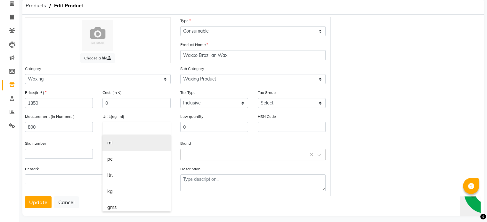
click at [116, 139] on link "ml" at bounding box center [136, 143] width 68 height 16
type input "ml"
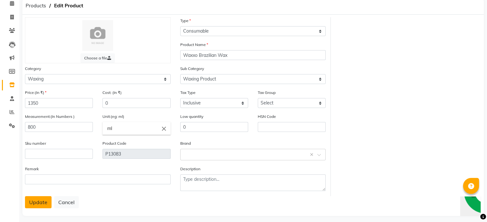
click at [42, 204] on button "Update" at bounding box center [38, 202] width 27 height 12
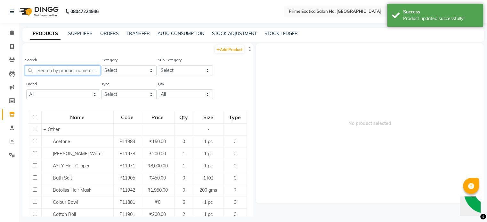
click at [84, 70] on input "text" at bounding box center [62, 71] width 75 height 10
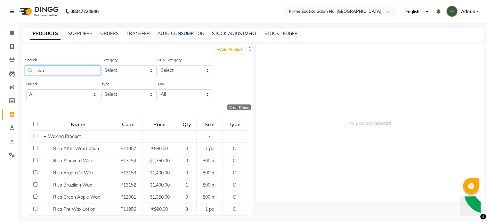
type input "w"
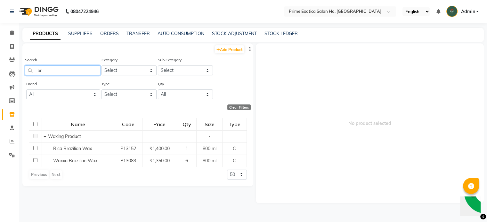
type input "b"
type input "chocol"
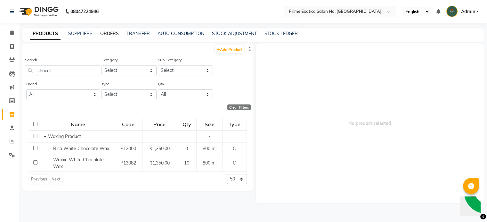
click at [110, 32] on link "ORDERS" at bounding box center [109, 34] width 19 height 6
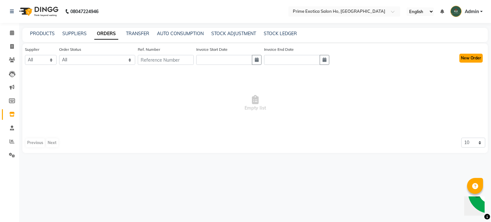
click at [471, 59] on button "New Order" at bounding box center [471, 58] width 23 height 9
select select "true"
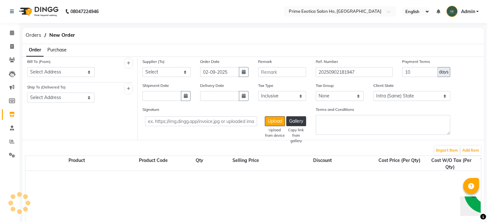
select select "2497"
click at [53, 52] on span "Purchase" at bounding box center [56, 50] width 19 height 6
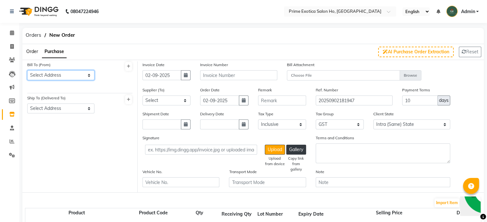
click at [41, 76] on select "Select Address" at bounding box center [60, 75] width 67 height 10
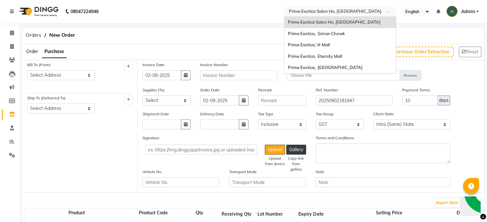
click at [301, 13] on input "text" at bounding box center [333, 11] width 93 height 6
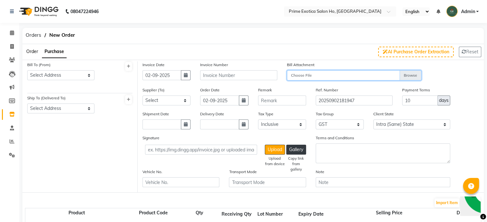
click at [308, 74] on input "Choose File" at bounding box center [354, 75] width 134 height 11
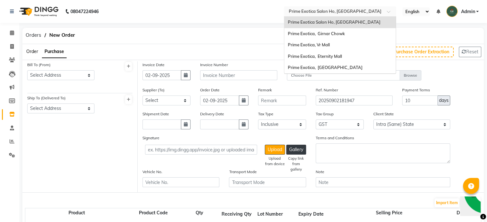
click at [309, 10] on input "text" at bounding box center [333, 11] width 93 height 6
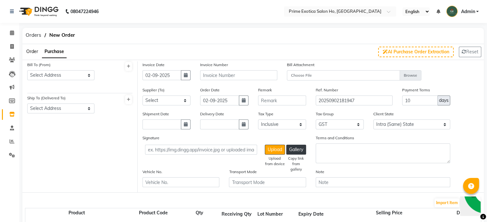
click at [181, 15] on nav "08047224946 Select Location × Prime Exotica Salon Ho, Nagpur English ENGLISH Es…" at bounding box center [243, 11] width 487 height 23
click at [31, 55] on ul "Order Purchase" at bounding box center [44, 52] width 44 height 12
click at [35, 37] on span "Orders" at bounding box center [33, 35] width 22 height 12
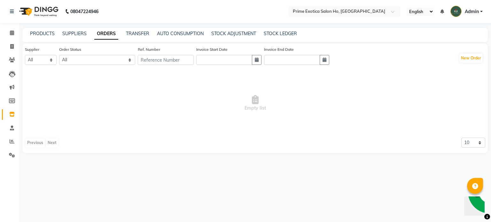
click at [44, 39] on div "PRODUCTS SUPPLIERS ORDERS TRANSFER AUTO CONSUMPTION STOCK ADJUSTMENT STOCK LEDG…" at bounding box center [255, 35] width 466 height 14
click at [42, 36] on link "PRODUCTS" at bounding box center [42, 34] width 25 height 6
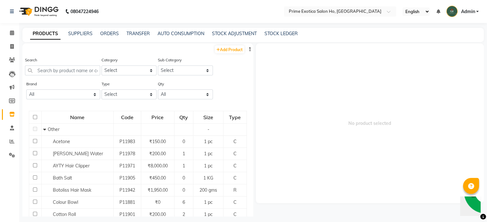
click at [56, 66] on div "Search" at bounding box center [62, 66] width 75 height 19
click at [58, 70] on input "text" at bounding box center [62, 71] width 75 height 10
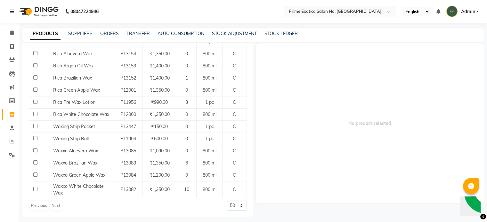
scroll to position [107, 0]
type input "wax"
click at [233, 206] on select "50 100 500" at bounding box center [237, 206] width 20 height 10
select select "100"
click at [227, 201] on select "50 100 500" at bounding box center [237, 206] width 20 height 10
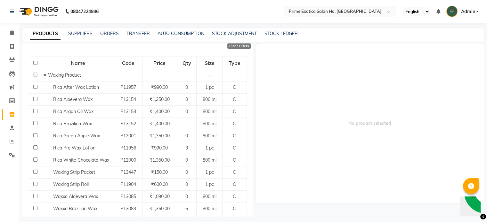
scroll to position [63, 0]
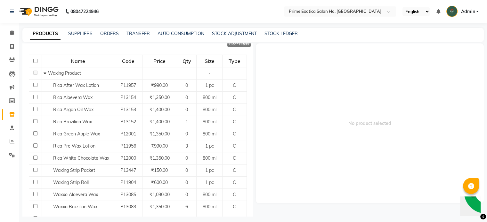
click at [470, 205] on img "Chat widget" at bounding box center [485, 191] width 47 height 47
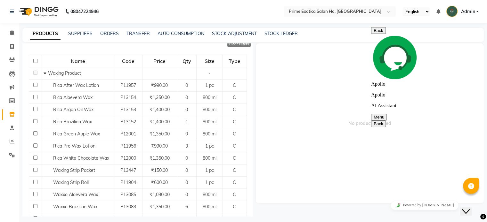
scroll to position [373, 0]
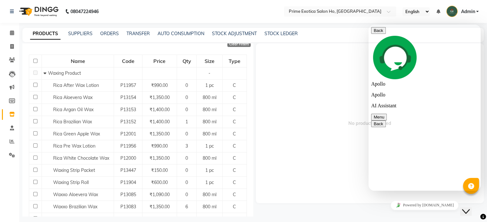
click at [469, 208] on icon "Close Chat This icon closes the chat window." at bounding box center [466, 212] width 8 height 8
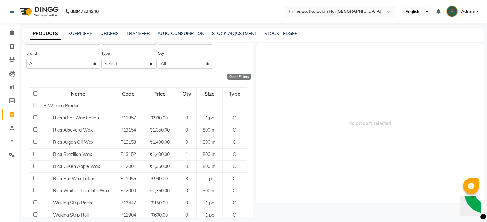
scroll to position [0, 0]
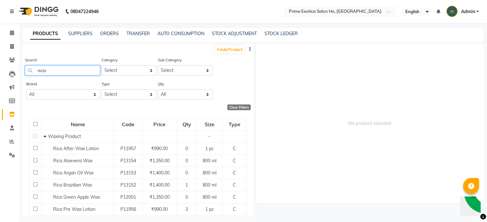
click at [56, 66] on input "wax" at bounding box center [62, 71] width 75 height 10
type input "w"
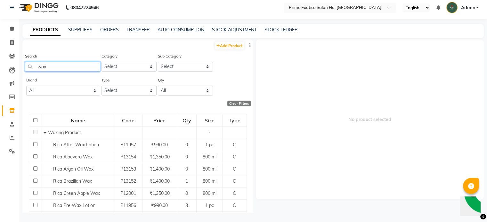
scroll to position [4, 0]
type input "w"
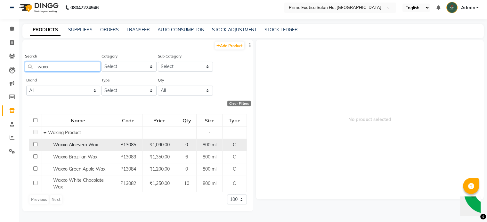
type input "waxx"
click at [34, 144] on input "checkbox" at bounding box center [35, 144] width 4 height 4
checkbox input "true"
select select
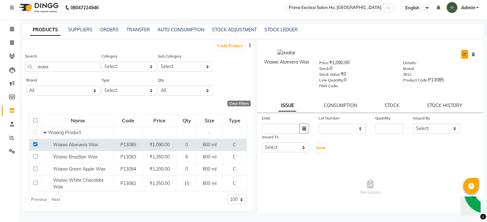
click at [461, 55] on button at bounding box center [464, 54] width 7 height 9
select select "C"
select select "803705650"
select select "true"
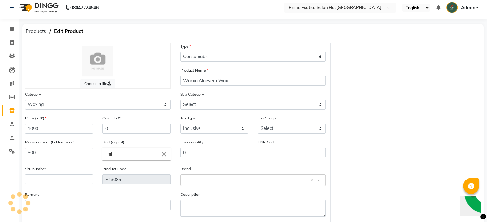
select select "8037056501"
click at [45, 128] on input "1090" at bounding box center [59, 129] width 68 height 10
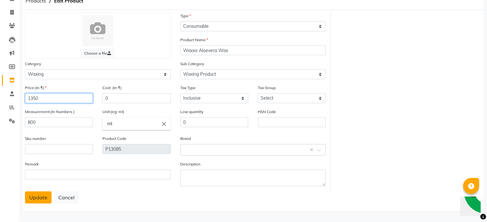
type input "1350"
click at [39, 193] on button "Update" at bounding box center [38, 198] width 27 height 12
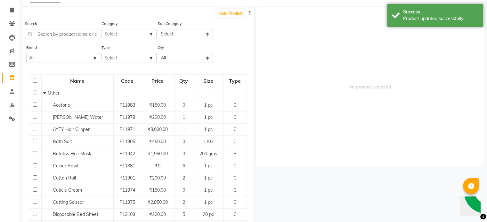
scroll to position [4, 0]
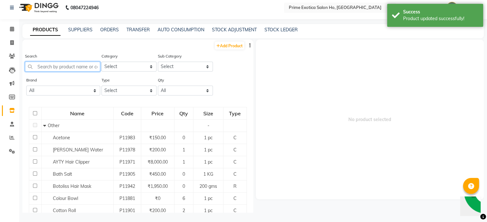
click at [84, 68] on input "text" at bounding box center [62, 67] width 75 height 10
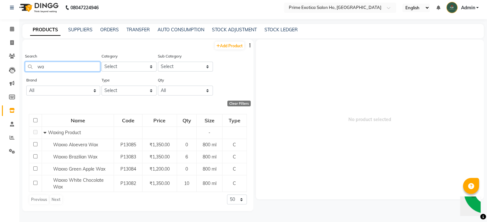
type input "w"
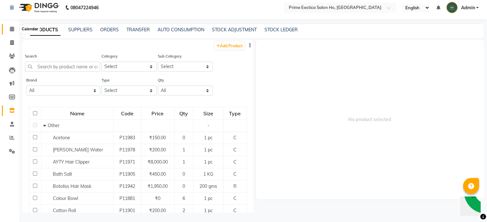
click at [11, 30] on icon at bounding box center [12, 29] width 4 height 5
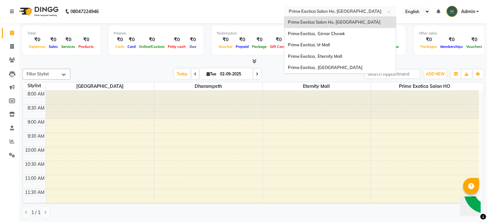
click at [335, 10] on input "text" at bounding box center [333, 11] width 93 height 6
click at [334, 13] on input "text" at bounding box center [333, 11] width 93 height 6
click at [330, 59] on span "Prime Exotica, Eternity Mall" at bounding box center [314, 56] width 54 height 5
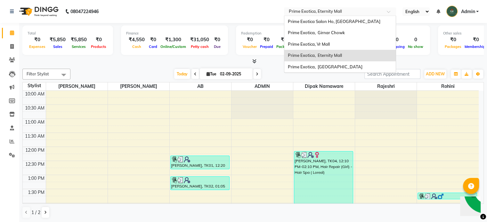
click at [333, 11] on input "text" at bounding box center [333, 12] width 93 height 6
click at [321, 67] on span "Prime Exotica, [GEOGRAPHIC_DATA]" at bounding box center [324, 66] width 75 height 5
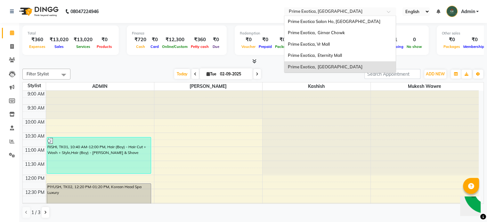
click at [313, 13] on input "text" at bounding box center [333, 12] width 93 height 6
click at [313, 20] on span "Prime Exotica Salon Ho, [GEOGRAPHIC_DATA]" at bounding box center [333, 21] width 92 height 5
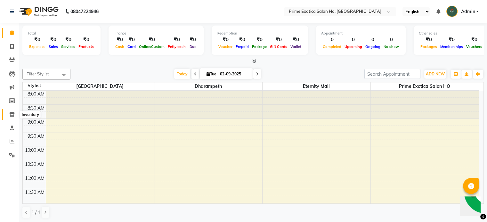
click at [11, 115] on icon at bounding box center [11, 114] width 5 height 5
select select
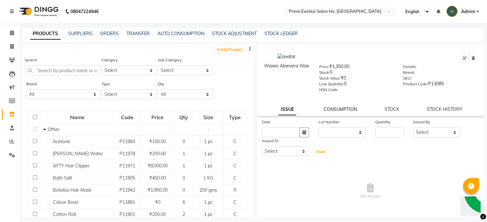
click at [342, 112] on link "CONSUMPTION" at bounding box center [339, 110] width 33 height 6
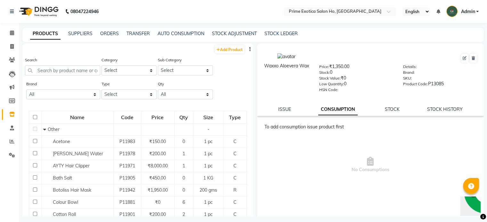
click at [283, 115] on div "Waxxo Aloevera Wax Price: ₹1,350.00 Stock: 0 Stock Value: ₹0 Low Quantity: 0 HS…" at bounding box center [370, 80] width 227 height 73
click at [282, 112] on link "ISSUE" at bounding box center [284, 110] width 13 height 6
select select
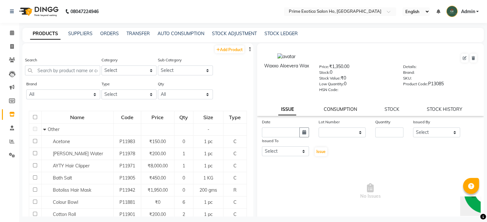
click at [340, 112] on link "CONSUMPTION" at bounding box center [339, 110] width 33 height 6
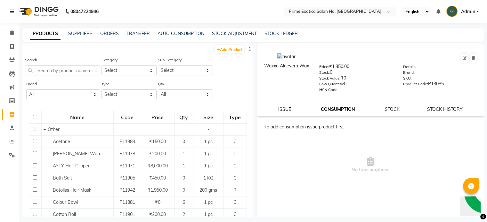
click at [286, 111] on link "ISSUE" at bounding box center [284, 110] width 13 height 6
select select
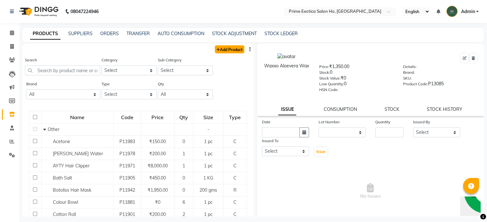
click at [224, 46] on link "Add Product" at bounding box center [229, 49] width 29 height 8
select select "true"
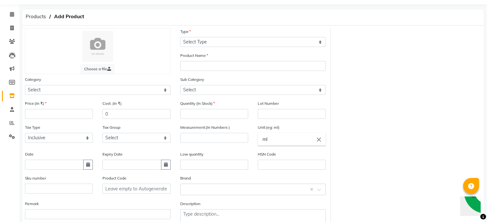
scroll to position [18, 0]
click at [117, 87] on select "Select Hair Skin Personal Care Appliances Hands and Feet Beauty Planet Cadiveu …" at bounding box center [98, 90] width 146 height 10
select select "803701100"
click at [25, 86] on select "Select Hair Skin Personal Care Appliances Hands and Feet Beauty Planet Cadiveu …" at bounding box center [98, 90] width 146 height 10
click at [61, 117] on input "number" at bounding box center [59, 114] width 68 height 10
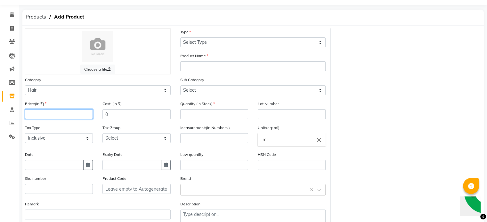
click at [61, 117] on input "number" at bounding box center [59, 114] width 68 height 10
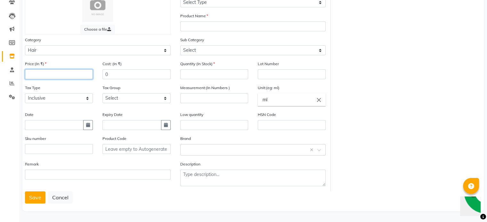
scroll to position [0, 0]
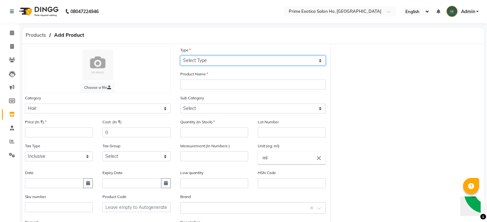
drag, startPoint x: 203, startPoint y: 61, endPoint x: 202, endPoint y: 83, distance: 21.8
click at [202, 83] on div "Choose a file Type Select Type Both Retail Consumable Product Name Category Sel…" at bounding box center [175, 148] width 310 height 203
click at [180, 56] on select "Select Type Both Retail Consumable" at bounding box center [253, 61] width 146 height 10
drag, startPoint x: 202, startPoint y: 60, endPoint x: 190, endPoint y: 89, distance: 30.5
click at [190, 89] on div "Choose a file Type Select Type Both Retail Consumable Product Name Category Sel…" at bounding box center [175, 148] width 310 height 203
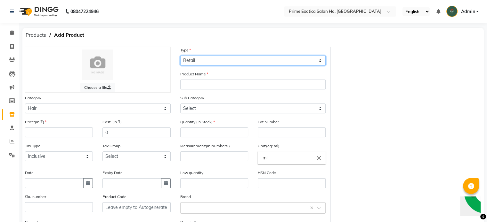
click at [180, 56] on select "Select Type Both Retail Consumable" at bounding box center [253, 61] width 146 height 10
click at [192, 65] on select "Select Type Both Retail Consumable" at bounding box center [253, 61] width 146 height 10
select select "B"
click at [180, 56] on select "Select Type Both Retail Consumable" at bounding box center [253, 61] width 146 height 10
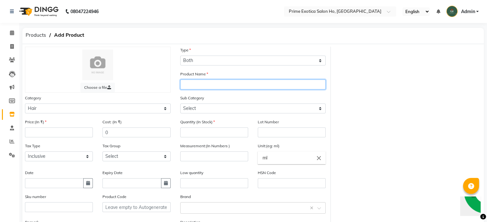
click at [187, 85] on input "text" at bounding box center [253, 85] width 146 height 10
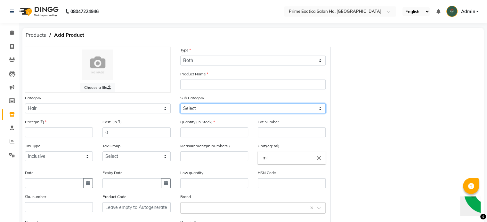
click at [196, 110] on select "Select Treatment Styling Kit & Combo Other Retail Product Salon Use Product" at bounding box center [253, 109] width 146 height 10
click at [365, 180] on div "Choose a file Type Select Type Both Retail Consumable Product Name Category Sel…" at bounding box center [252, 148] width 465 height 203
click at [37, 36] on span "Products" at bounding box center [35, 35] width 27 height 12
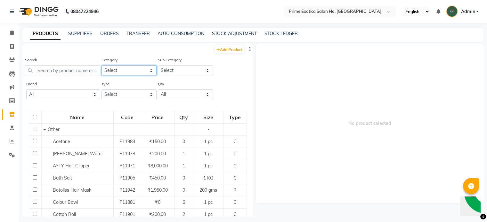
click at [120, 68] on select "Select Hair Skin Personal Care Appliances Hands and Feet Beauty Planet Cadiveu …" at bounding box center [128, 71] width 55 height 10
click at [174, 65] on div "Sub Category Select" at bounding box center [185, 66] width 55 height 19
click at [174, 69] on select "Select" at bounding box center [185, 71] width 55 height 10
drag, startPoint x: 143, startPoint y: 69, endPoint x: 132, endPoint y: 88, distance: 22.1
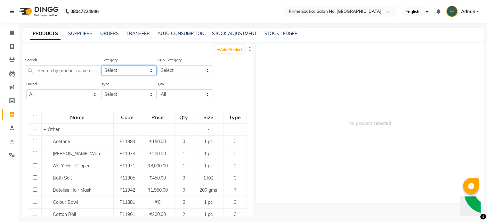
select select "803701100"
click at [101, 66] on select "Select Hair Skin Personal Care Appliances Hands and Feet Beauty Planet Cadiveu …" at bounding box center [128, 71] width 55 height 10
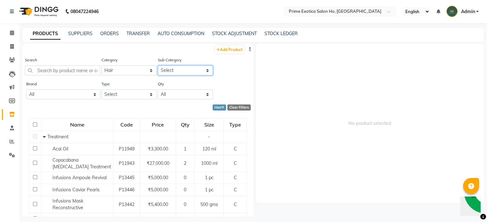
click at [172, 70] on select "Select Treatment Styling Kit & Combo Other Retail Product Salon Use Product" at bounding box center [185, 71] width 55 height 10
select select "803701116"
click at [158, 66] on select "Select Treatment Styling Kit & Combo Other Retail Product Salon Use Product" at bounding box center [185, 71] width 55 height 10
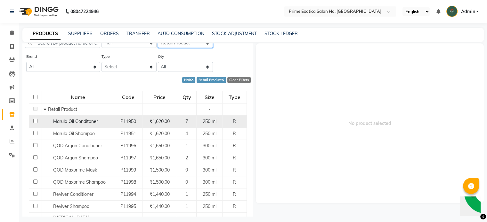
scroll to position [26, 0]
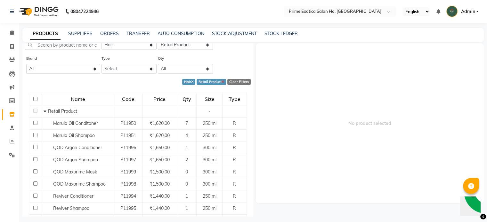
click at [221, 81] on icon at bounding box center [222, 83] width 3 height 4
select select
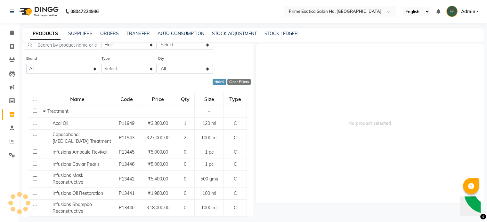
scroll to position [0, 0]
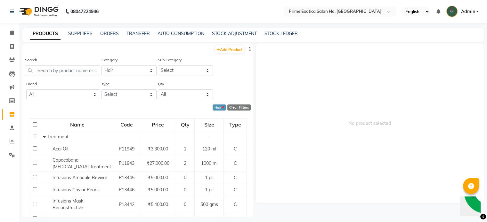
click at [221, 109] on icon at bounding box center [222, 108] width 3 height 4
select select
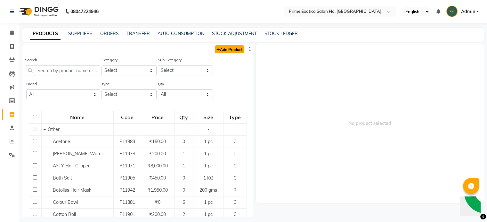
click at [227, 47] on link "Add Product" at bounding box center [229, 49] width 29 height 8
select select "true"
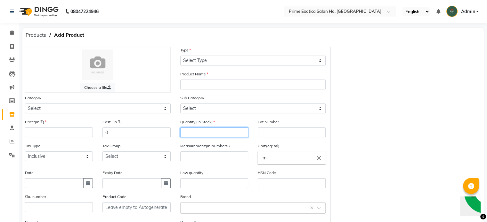
click at [198, 132] on input "number" at bounding box center [214, 133] width 68 height 10
click at [195, 156] on div "Measurement:(In Numbers )" at bounding box center [214, 152] width 68 height 19
click at [195, 156] on input "number" at bounding box center [214, 157] width 68 height 10
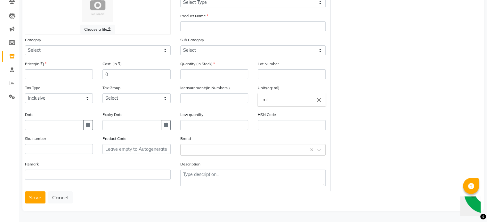
click at [319, 98] on icon "close" at bounding box center [318, 99] width 7 height 7
click at [317, 111] on icon "delete" at bounding box center [319, 113] width 6 height 6
click at [53, 198] on div at bounding box center [243, 111] width 487 height 222
click at [53, 198] on button "Cancel" at bounding box center [60, 198] width 25 height 12
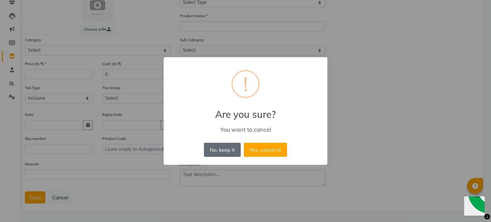
click at [227, 153] on button "No, keep it" at bounding box center [222, 150] width 36 height 14
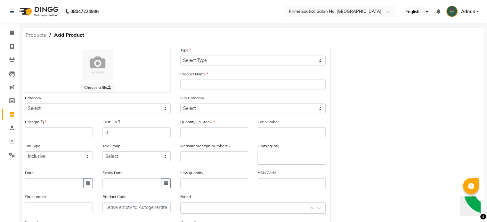
click at [33, 37] on span "Products" at bounding box center [35, 35] width 27 height 12
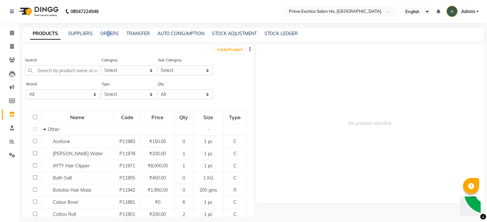
drag, startPoint x: 108, startPoint y: 30, endPoint x: 107, endPoint y: 37, distance: 6.8
click at [107, 37] on div "PRODUCTS SUPPLIERS ORDERS TRANSFER AUTO CONSUMPTION STOCK ADJUSTMENT STOCK LEDG…" at bounding box center [252, 35] width 461 height 14
click at [107, 37] on div "ORDERS" at bounding box center [109, 33] width 19 height 7
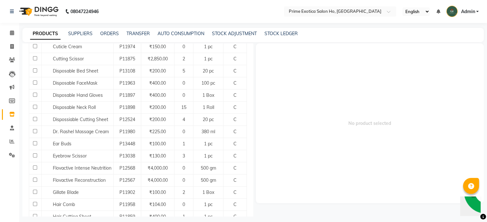
scroll to position [180, 0]
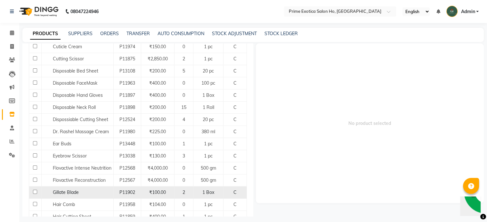
click at [34, 191] on input "checkbox" at bounding box center [35, 192] width 4 height 4
checkbox input "true"
select select
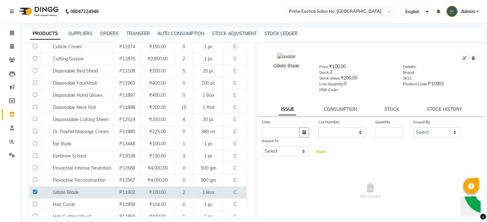
click at [391, 116] on div "Gillate Blade Price: ₹100.00 Stock: 2 Stock Value: ₹200.00 Low Quantity: 0 HSN …" at bounding box center [370, 80] width 227 height 73
click at [389, 112] on link "STOCK" at bounding box center [391, 110] width 15 height 6
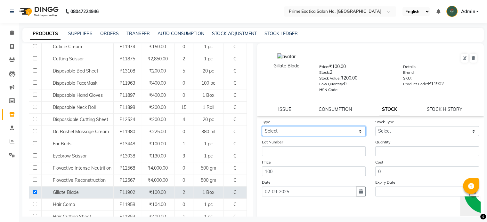
click at [302, 134] on select "Select In Out" at bounding box center [314, 131] width 104 height 10
select select "in"
click at [262, 129] on select "Select In Out" at bounding box center [314, 131] width 104 height 10
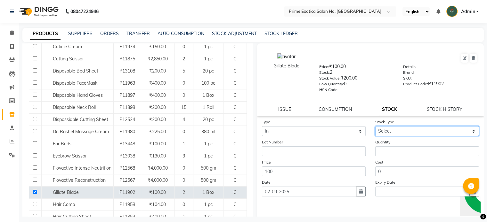
click at [393, 131] on select "Select New Stock Adjustment Return Other" at bounding box center [427, 131] width 104 height 10
select select "new stock"
click at [375, 129] on select "Select New Stock Adjustment Return Other" at bounding box center [427, 131] width 104 height 10
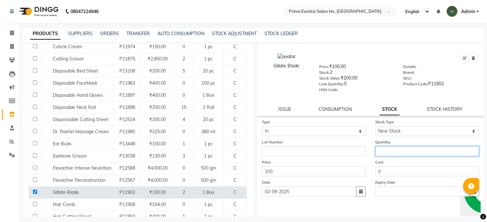
click at [389, 151] on input "number" at bounding box center [427, 152] width 104 height 10
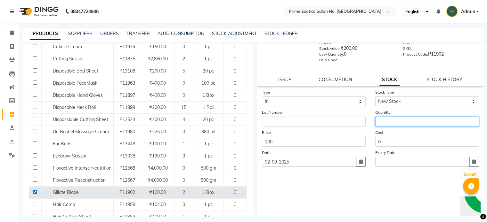
scroll to position [0, 0]
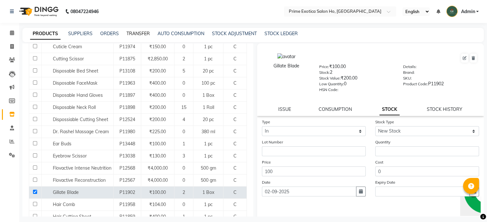
click at [133, 35] on link "TRANSFER" at bounding box center [137, 34] width 23 height 6
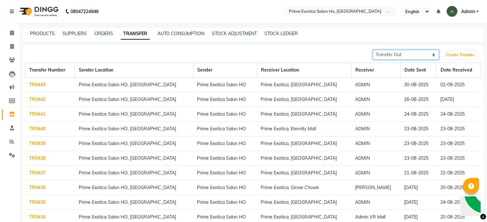
click at [403, 51] on select "Transfer In Transfer Out" at bounding box center [405, 55] width 67 height 10
click at [372, 50] on select "Transfer In Transfer Out" at bounding box center [405, 55] width 67 height 10
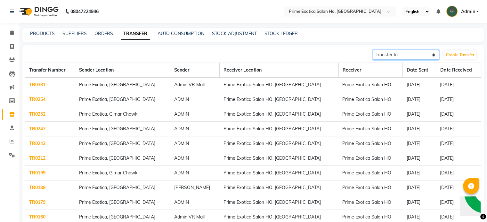
click at [385, 53] on select "Transfer In Transfer Out" at bounding box center [405, 55] width 67 height 10
select select "sender"
click at [372, 50] on select "Transfer In Transfer Out" at bounding box center [405, 55] width 67 height 10
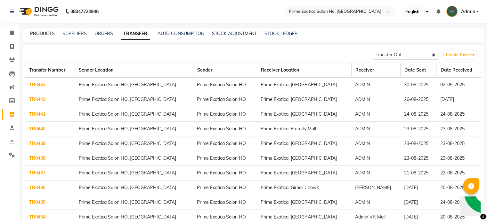
click at [45, 31] on link "PRODUCTS" at bounding box center [42, 34] width 25 height 6
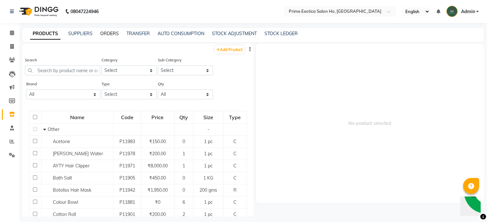
click at [116, 34] on link "ORDERS" at bounding box center [109, 34] width 19 height 6
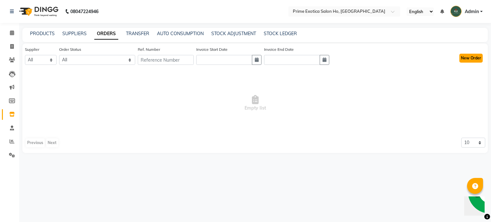
click at [475, 59] on button "New Order" at bounding box center [471, 58] width 23 height 9
select select "true"
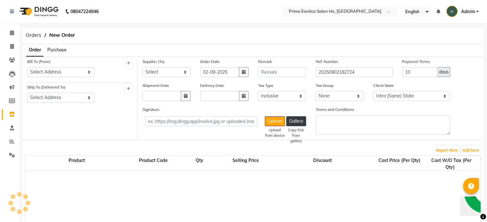
select select "2497"
click at [58, 51] on span "Purchase" at bounding box center [56, 50] width 19 height 6
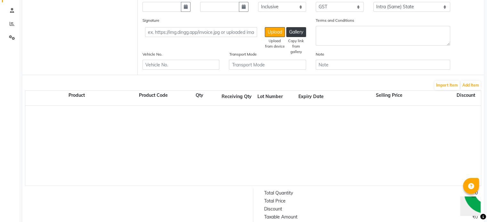
scroll to position [124, 0]
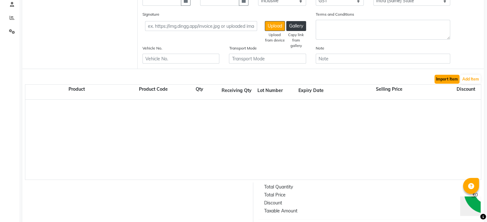
click at [444, 82] on button "Import Item" at bounding box center [446, 79] width 25 height 9
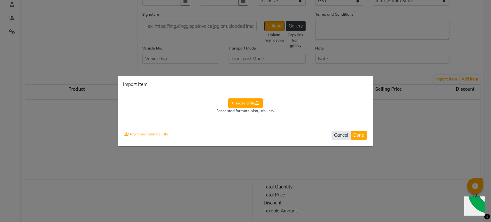
click at [340, 136] on button "Cancel" at bounding box center [341, 135] width 19 height 9
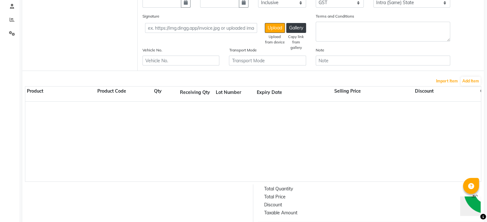
scroll to position [0, 0]
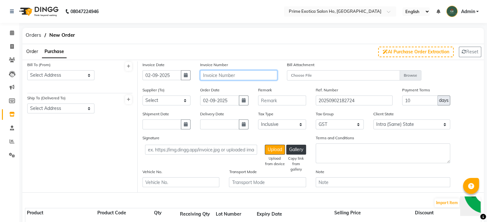
click at [220, 78] on input "text" at bounding box center [238, 75] width 77 height 10
click at [36, 34] on span "Orders" at bounding box center [33, 35] width 22 height 12
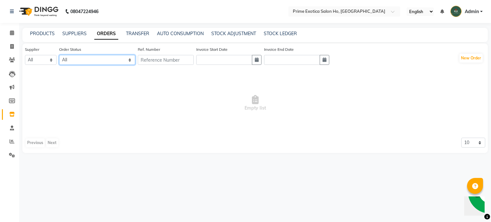
click at [101, 59] on select "All ORDERED PARTIAL-RECEIVED RECEIVED CANCELLED RETURNED" at bounding box center [97, 60] width 76 height 10
click at [60, 55] on select "All ORDERED PARTIAL-RECEIVED RECEIVED CANCELLED RETURNED" at bounding box center [97, 60] width 76 height 10
click at [47, 58] on select "All" at bounding box center [41, 60] width 32 height 10
drag, startPoint x: 49, startPoint y: 63, endPoint x: 90, endPoint y: 62, distance: 40.6
click at [90, 62] on div "Supplier All Order Status All ORDERED PARTIAL-RECEIVED RECEIVED CANCELLED RETUR…" at bounding box center [190, 58] width 331 height 24
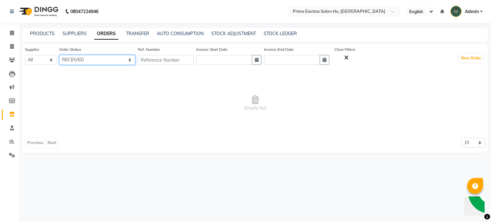
click at [90, 62] on select "All ORDERED PARTIAL-RECEIVED RECEIVED CANCELLED RETURNED" at bounding box center [97, 60] width 76 height 10
select select "ordered"
click at [60, 55] on select "All ORDERED PARTIAL-RECEIVED RECEIVED CANCELLED RETURNED" at bounding box center [97, 60] width 76 height 10
drag, startPoint x: 90, startPoint y: 61, endPoint x: 77, endPoint y: 71, distance: 16.2
click at [77, 71] on div "Supplier All Order Status All ORDERED PARTIAL-RECEIVED RECEIVED CANCELLED RETUR…" at bounding box center [255, 99] width 466 height 110
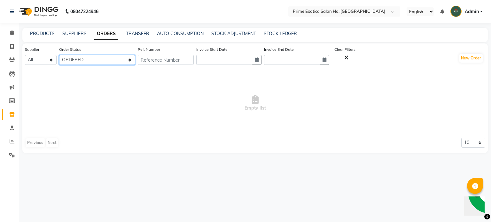
select select
click at [60, 55] on select "All ORDERED PARTIAL-RECEIVED RECEIVED CANCELLED RETURNED" at bounding box center [97, 60] width 76 height 10
click at [479, 202] on img "Chat widget" at bounding box center [489, 191] width 47 height 47
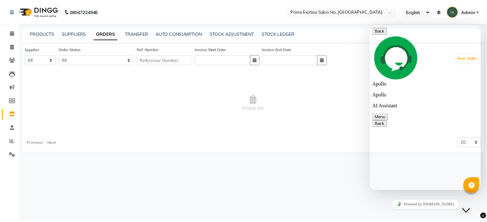
scroll to position [373, 0]
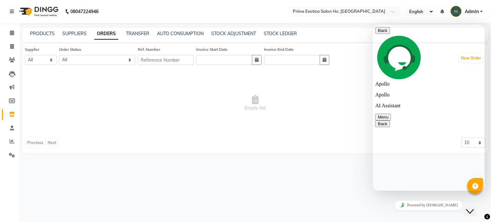
click at [298, 169] on div "08047224946 Select Location × Prime Exotica Salon Ho, [GEOGRAPHIC_DATA] English…" at bounding box center [245, 111] width 491 height 222
click at [487, 219] on icon at bounding box center [488, 217] width 6 height 6
click at [476, 213] on button "Close Chat This icon closes the chat window." at bounding box center [471, 212] width 12 height 8
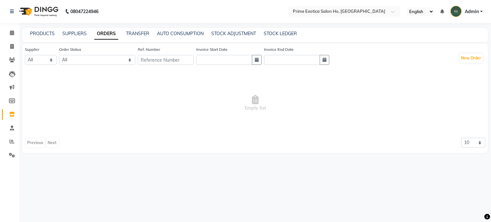
click at [485, 215] on icon at bounding box center [488, 217] width 6 height 6
click at [471, 209] on img "Chat widget" at bounding box center [489, 191] width 47 height 47
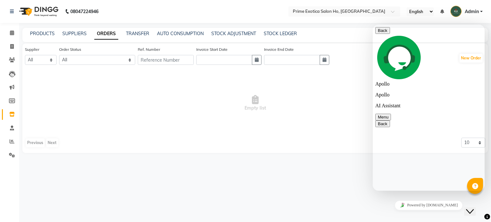
click at [471, 209] on icon "Close Chat This icon closes the chat window." at bounding box center [470, 212] width 8 height 8
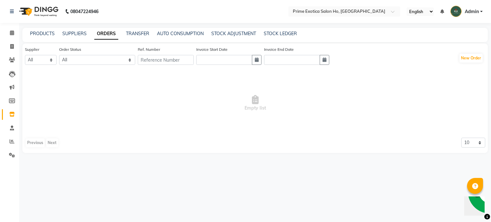
click at [330, 124] on span "Empty list" at bounding box center [255, 103] width 461 height 64
click at [46, 33] on link "PRODUCTS" at bounding box center [42, 34] width 25 height 6
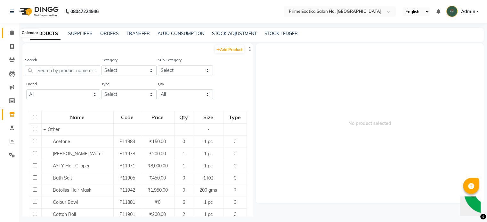
click at [12, 32] on icon at bounding box center [12, 32] width 4 height 5
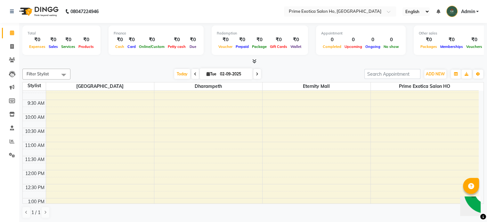
scroll to position [32, 0]
click at [15, 142] on span at bounding box center [11, 141] width 11 height 7
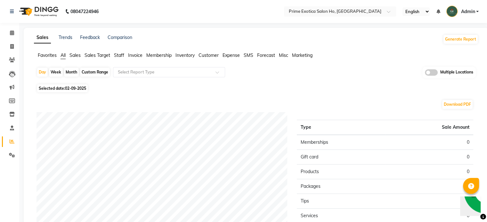
click at [434, 73] on span at bounding box center [431, 72] width 13 height 6
click at [425, 74] on input "checkbox" at bounding box center [425, 74] width 0 height 0
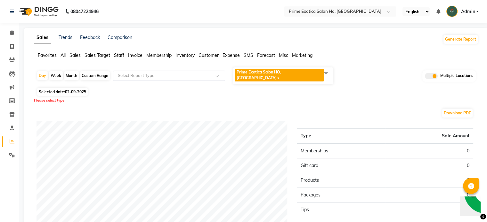
drag, startPoint x: 299, startPoint y: 66, endPoint x: 304, endPoint y: 78, distance: 12.2
click at [304, 78] on app-reports "Favorites All Sales Sales Target Staff Invoice Membership Inventory Customer Ex…" at bounding box center [256, 182] width 452 height 260
drag, startPoint x: 303, startPoint y: 76, endPoint x: 274, endPoint y: 71, distance: 29.3
click at [274, 71] on span "Prime Exotica Salon HO, [GEOGRAPHIC_DATA] x" at bounding box center [283, 76] width 100 height 17
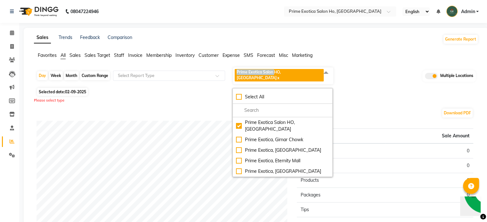
click at [274, 71] on span "Prime Exotica Salon HO, [GEOGRAPHIC_DATA]" at bounding box center [258, 75] width 44 height 11
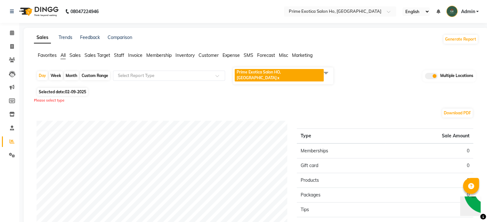
click at [247, 73] on span "Prime Exotica Salon HO, [GEOGRAPHIC_DATA]" at bounding box center [258, 75] width 44 height 11
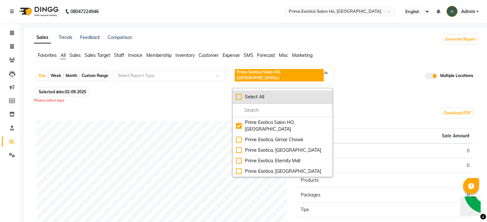
click at [239, 94] on div "Select All" at bounding box center [282, 97] width 93 height 7
checkbox input "true"
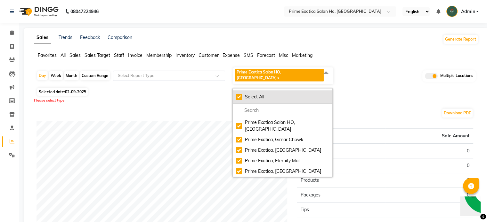
checkbox input "true"
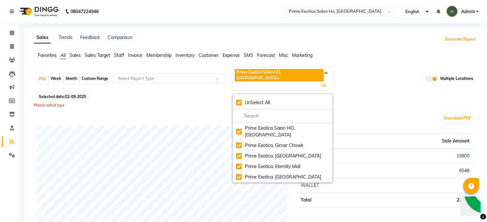
click at [367, 74] on div "Day Week Month Custom Range Select Report Type Prime Exotica Salon [GEOGRAPHIC_…" at bounding box center [255, 79] width 439 height 24
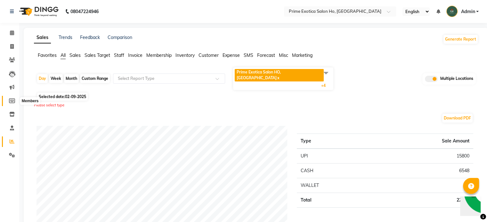
click at [12, 100] on icon at bounding box center [12, 101] width 6 height 5
select select
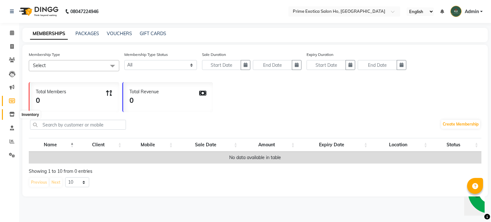
click at [10, 116] on icon at bounding box center [11, 114] width 5 height 5
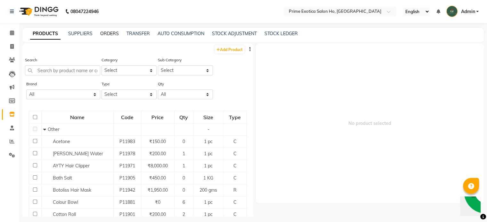
click at [103, 33] on link "ORDERS" at bounding box center [109, 34] width 19 height 6
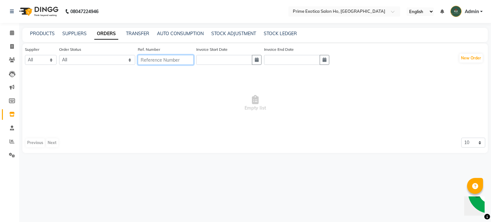
click at [175, 65] on input "text" at bounding box center [166, 60] width 56 height 10
type input "8304"
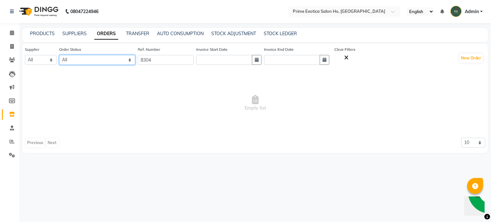
click at [64, 59] on select "All ORDERED PARTIAL-RECEIVED RECEIVED CANCELLED RETURNED" at bounding box center [97, 60] width 76 height 10
drag, startPoint x: 159, startPoint y: 80, endPoint x: 171, endPoint y: 76, distance: 13.5
click at [171, 76] on span "Empty list" at bounding box center [255, 103] width 461 height 64
click at [349, 58] on icon at bounding box center [347, 58] width 4 height 6
click at [40, 36] on link "PRODUCTS" at bounding box center [42, 34] width 25 height 6
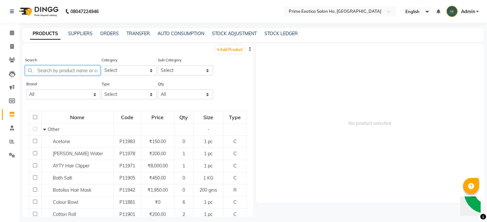
click at [85, 71] on input "text" at bounding box center [62, 71] width 75 height 10
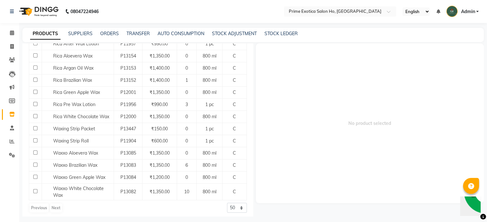
scroll to position [104, 0]
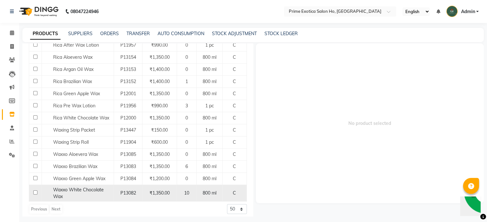
type input "wax"
click at [35, 193] on input "checkbox" at bounding box center [35, 193] width 4 height 4
checkbox input "true"
select select
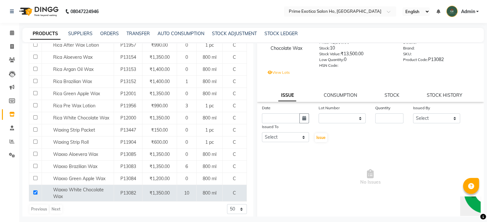
scroll to position [0, 0]
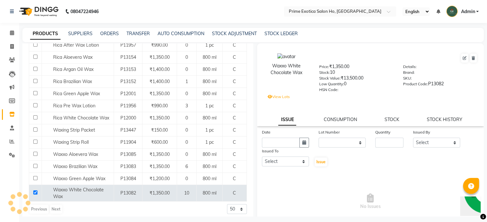
click at [275, 99] on label "View Lots" at bounding box center [278, 97] width 22 height 6
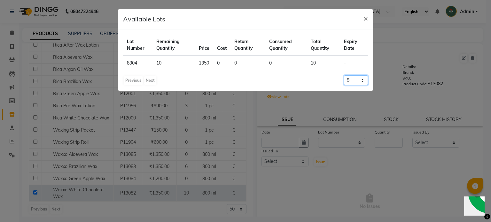
click at [352, 81] on select "5 10 20 50" at bounding box center [356, 81] width 24 height 10
select select "20"
click at [344, 76] on select "5 10 20 50" at bounding box center [356, 81] width 24 height 10
click at [366, 19] on span "×" at bounding box center [366, 18] width 4 height 10
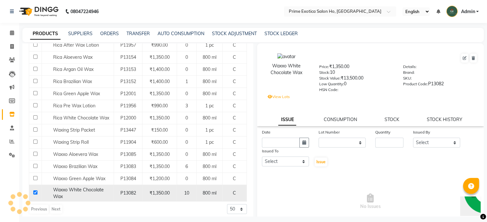
click at [32, 192] on td at bounding box center [35, 193] width 13 height 17
click at [33, 192] on input "checkbox" at bounding box center [35, 193] width 4 height 4
checkbox input "false"
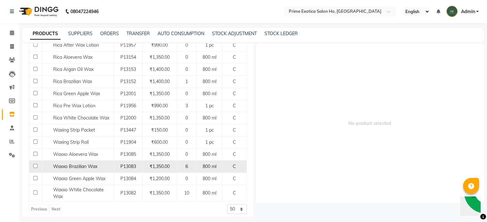
click at [33, 166] on input "checkbox" at bounding box center [35, 166] width 4 height 4
click at [34, 167] on input "checkbox" at bounding box center [35, 166] width 4 height 4
checkbox input "false"
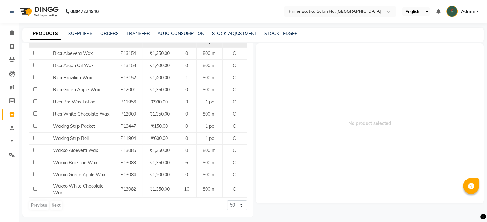
scroll to position [4, 0]
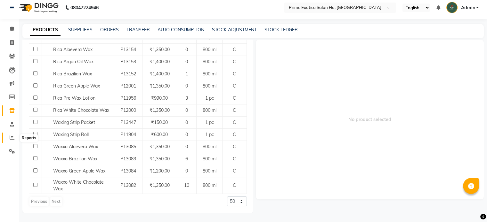
click at [12, 137] on icon at bounding box center [12, 137] width 5 height 5
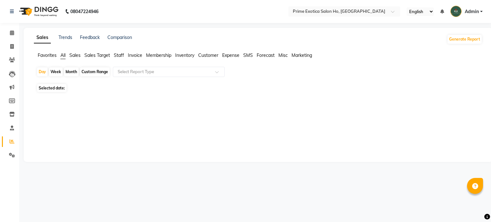
click at [72, 72] on div "Month" at bounding box center [71, 72] width 15 height 9
select select "9"
select select "2025"
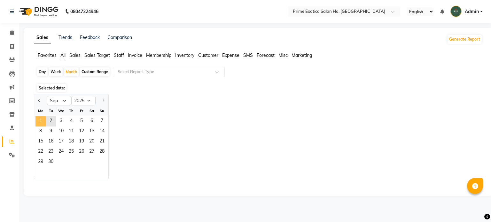
click at [44, 122] on span "1" at bounding box center [41, 121] width 10 height 10
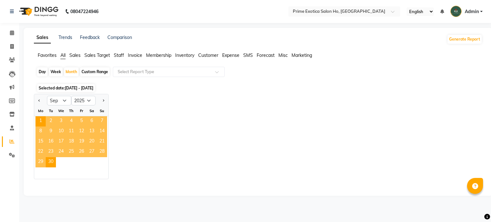
click at [147, 115] on div "Jan Feb Mar Apr May Jun [DATE] Aug Sep Oct Nov [DATE] 2016 2017 2018 2019 2020 …" at bounding box center [258, 136] width 449 height 85
